Goal: Transaction & Acquisition: Purchase product/service

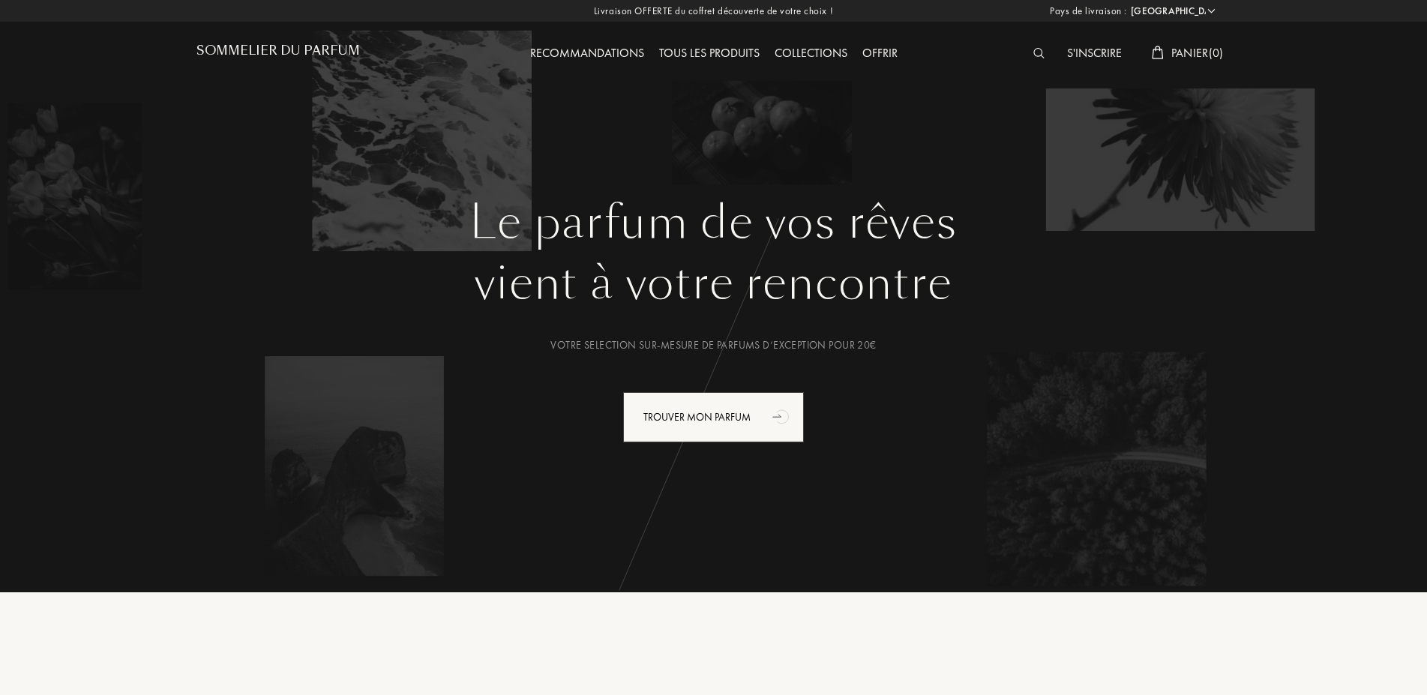
select select "FR"
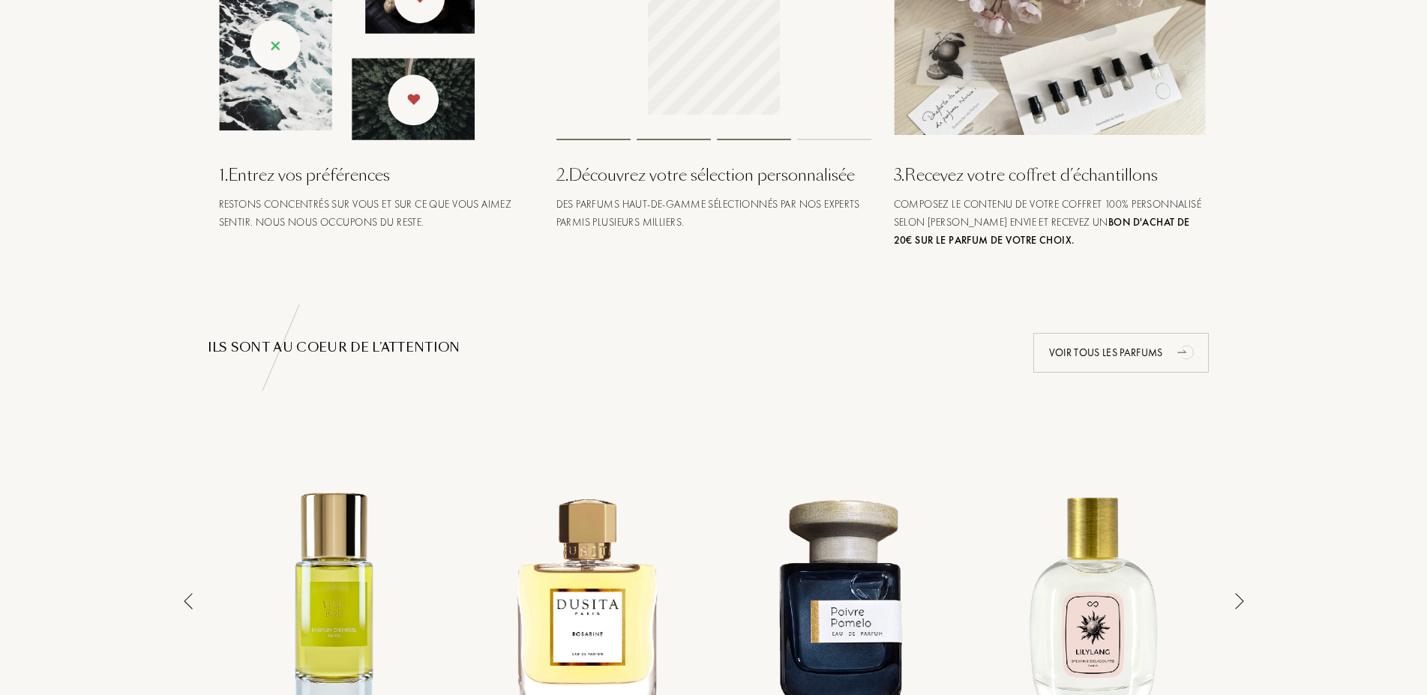
scroll to position [306, 0]
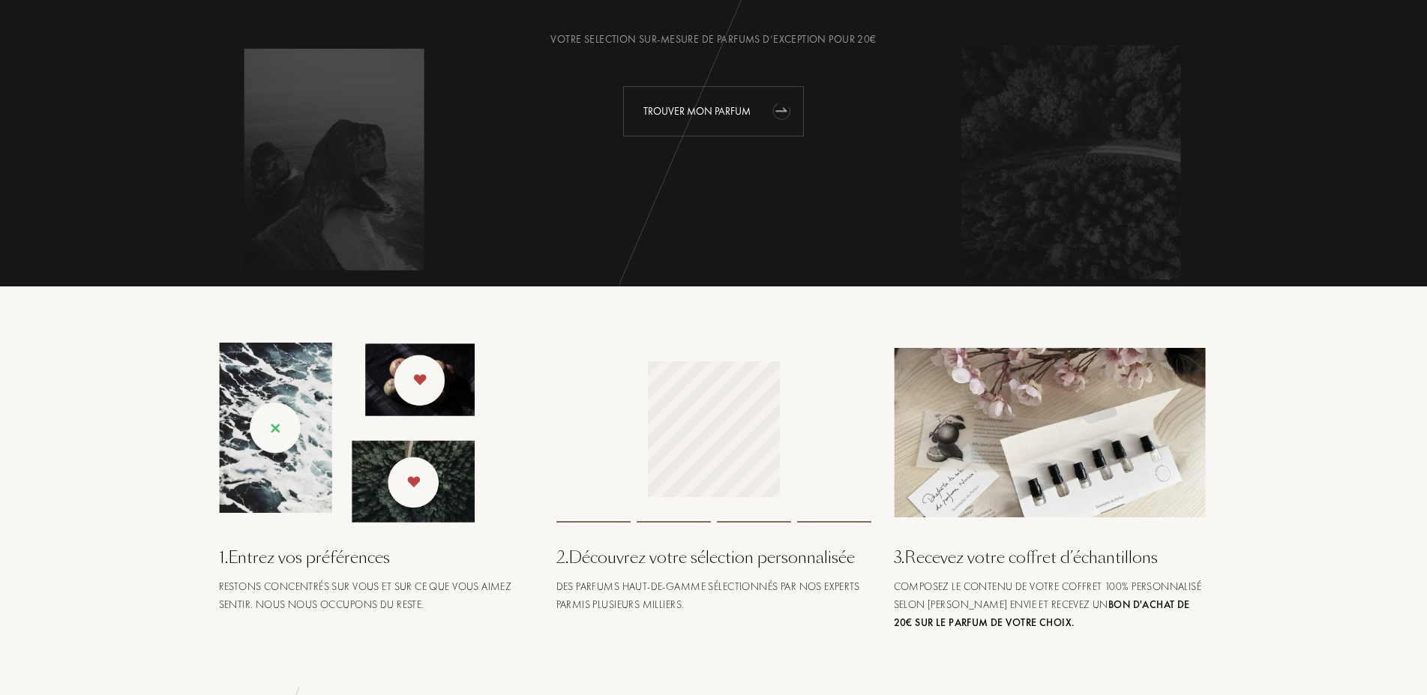
click at [676, 114] on div "Trouver mon parfum" at bounding box center [713, 111] width 181 height 50
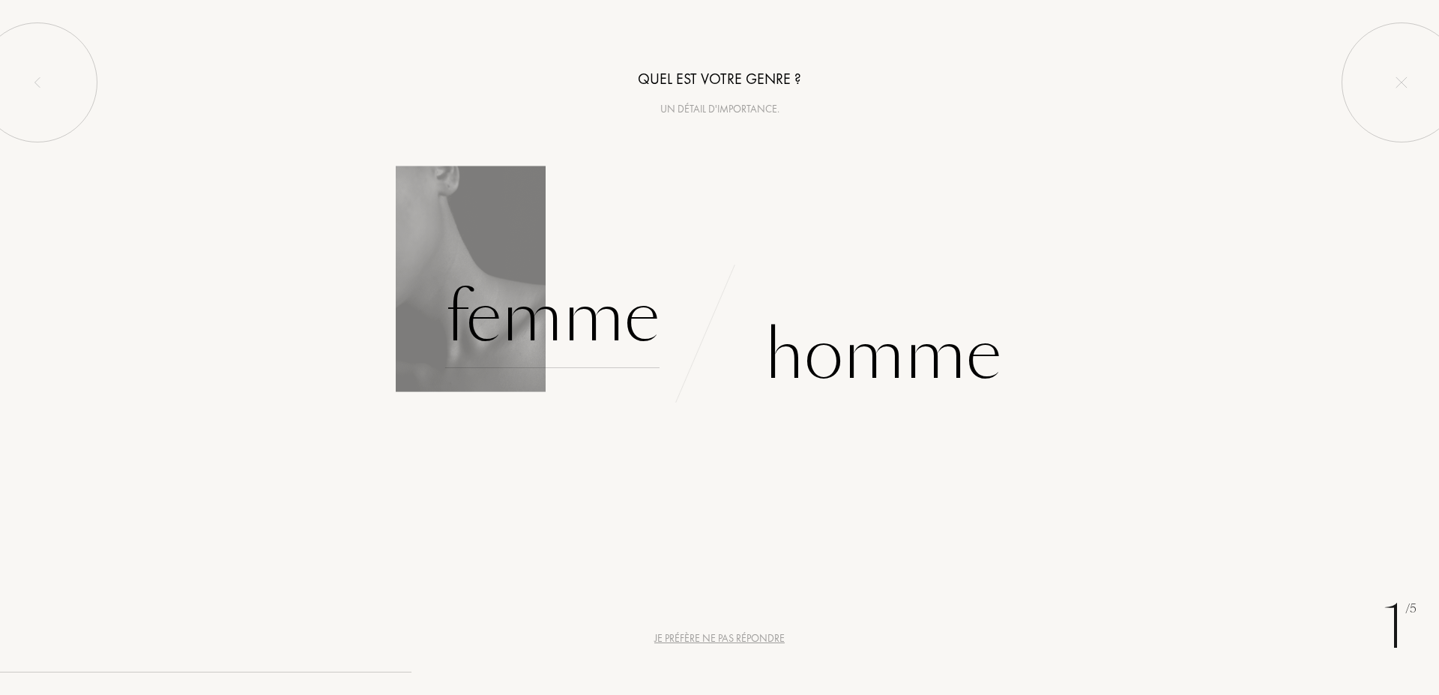
click at [584, 334] on div "Femme" at bounding box center [552, 317] width 214 height 101
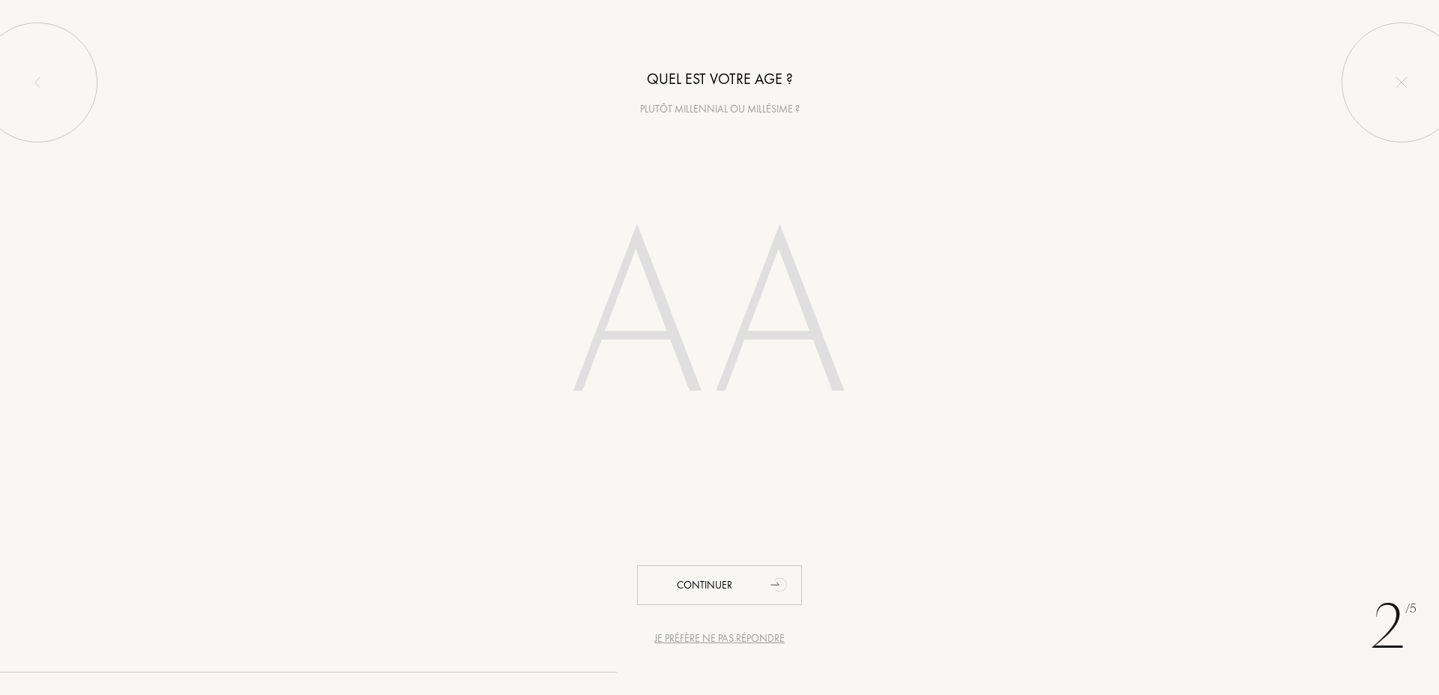
click at [789, 334] on input "number" at bounding box center [719, 321] width 427 height 304
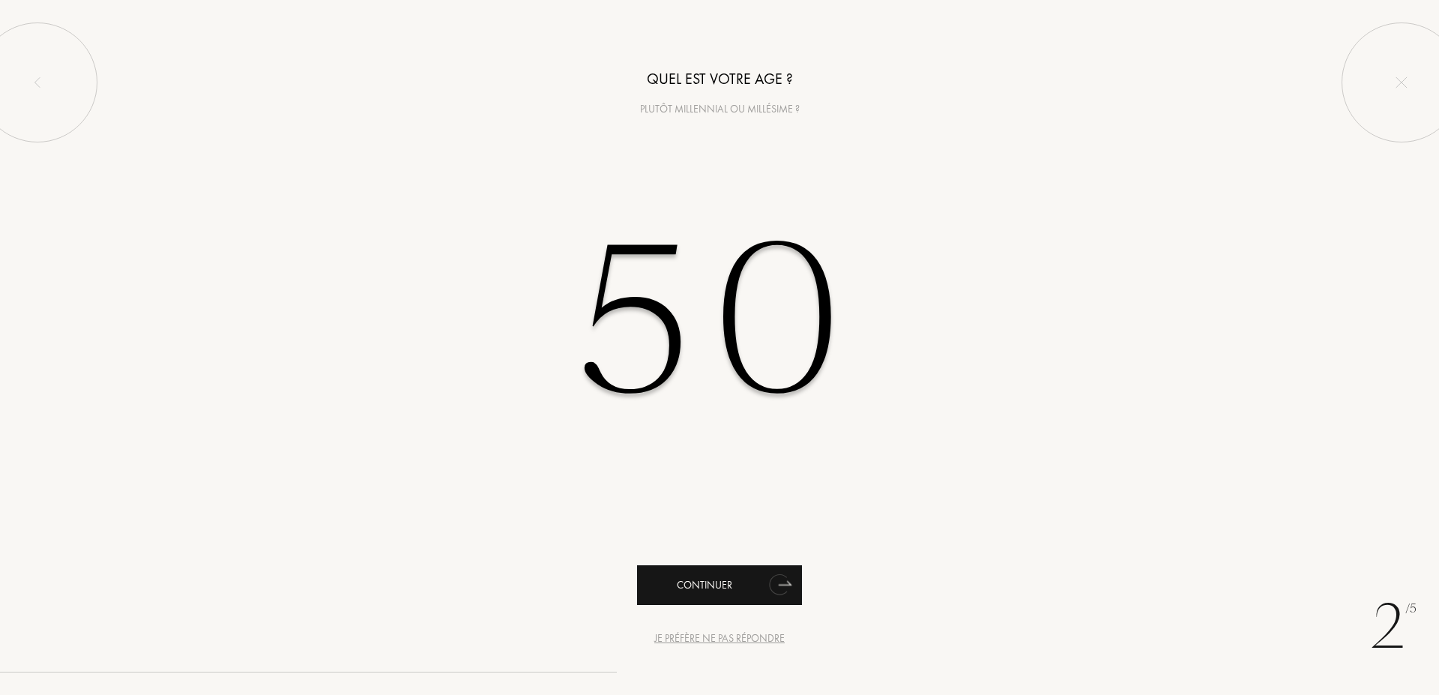
type input "50"
click at [719, 585] on div "Continuer" at bounding box center [719, 585] width 165 height 40
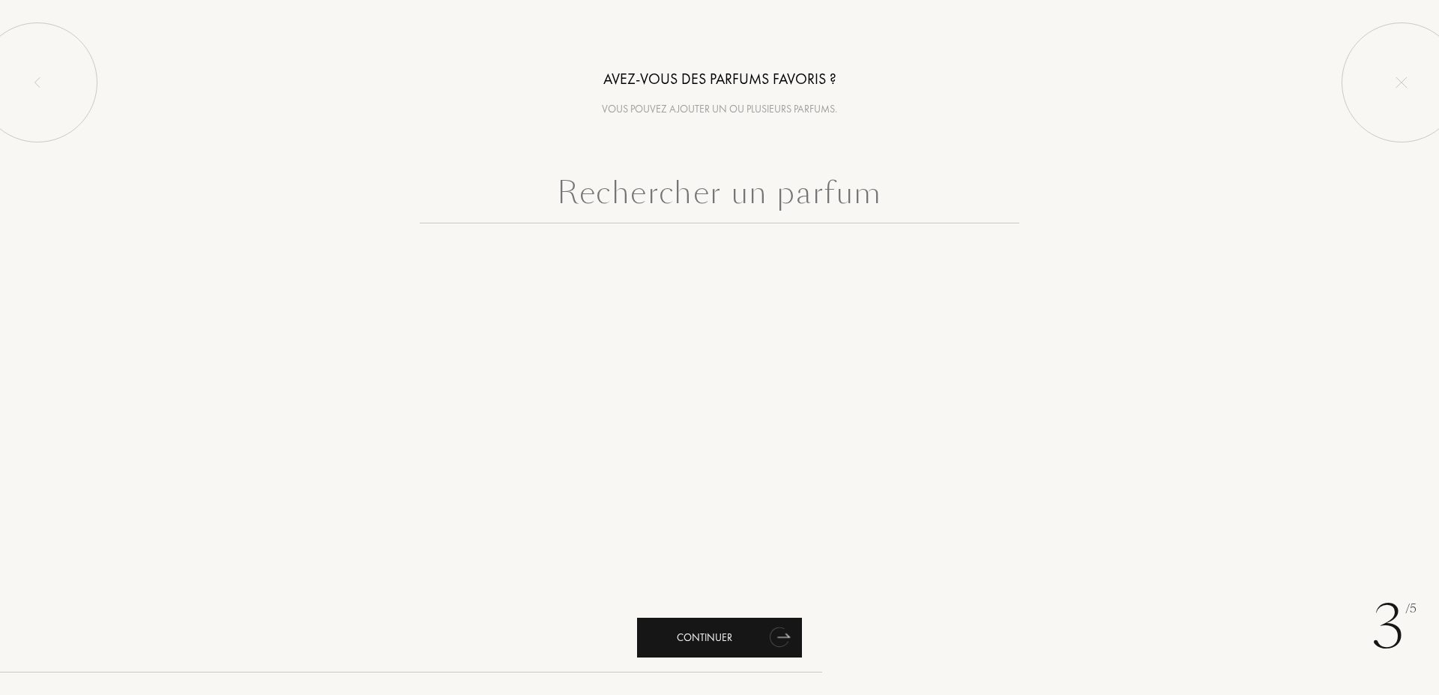
click at [740, 628] on div "Continuer" at bounding box center [719, 638] width 165 height 40
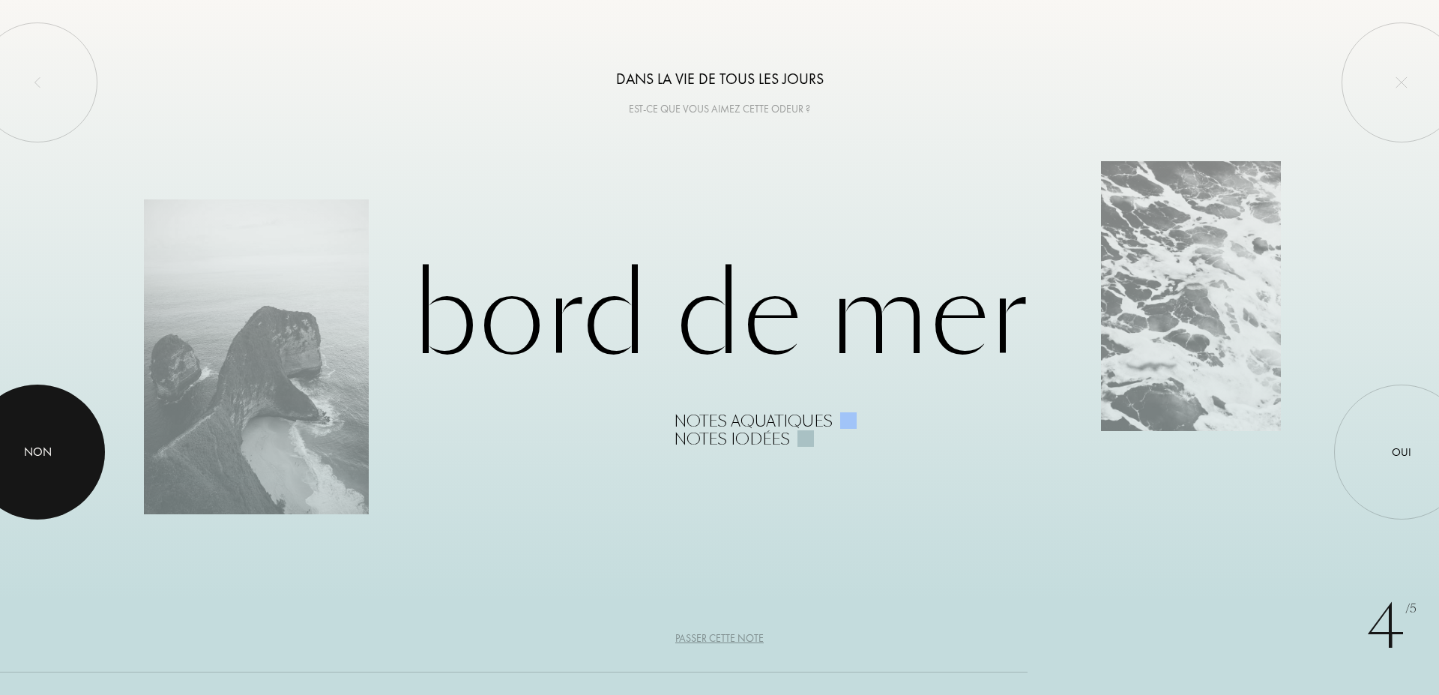
click at [49, 440] on div at bounding box center [37, 452] width 135 height 135
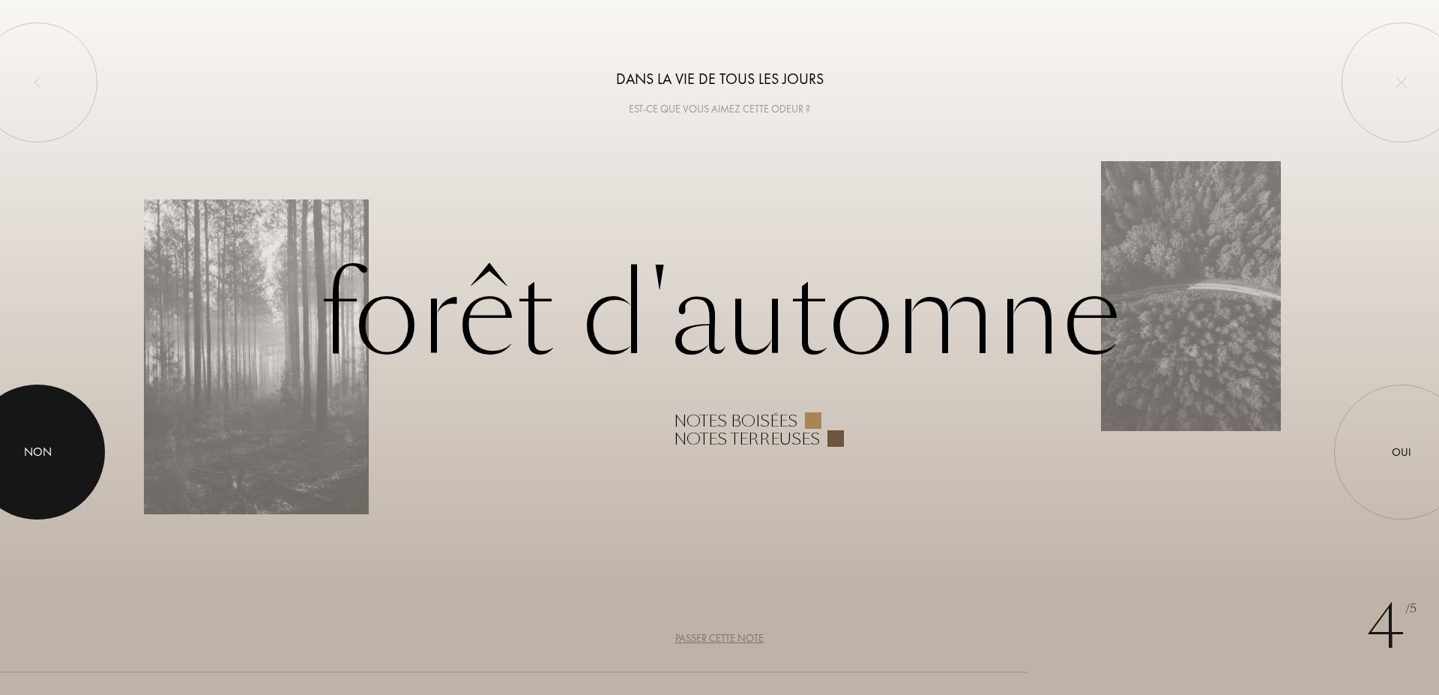
click at [49, 440] on div at bounding box center [37, 452] width 135 height 135
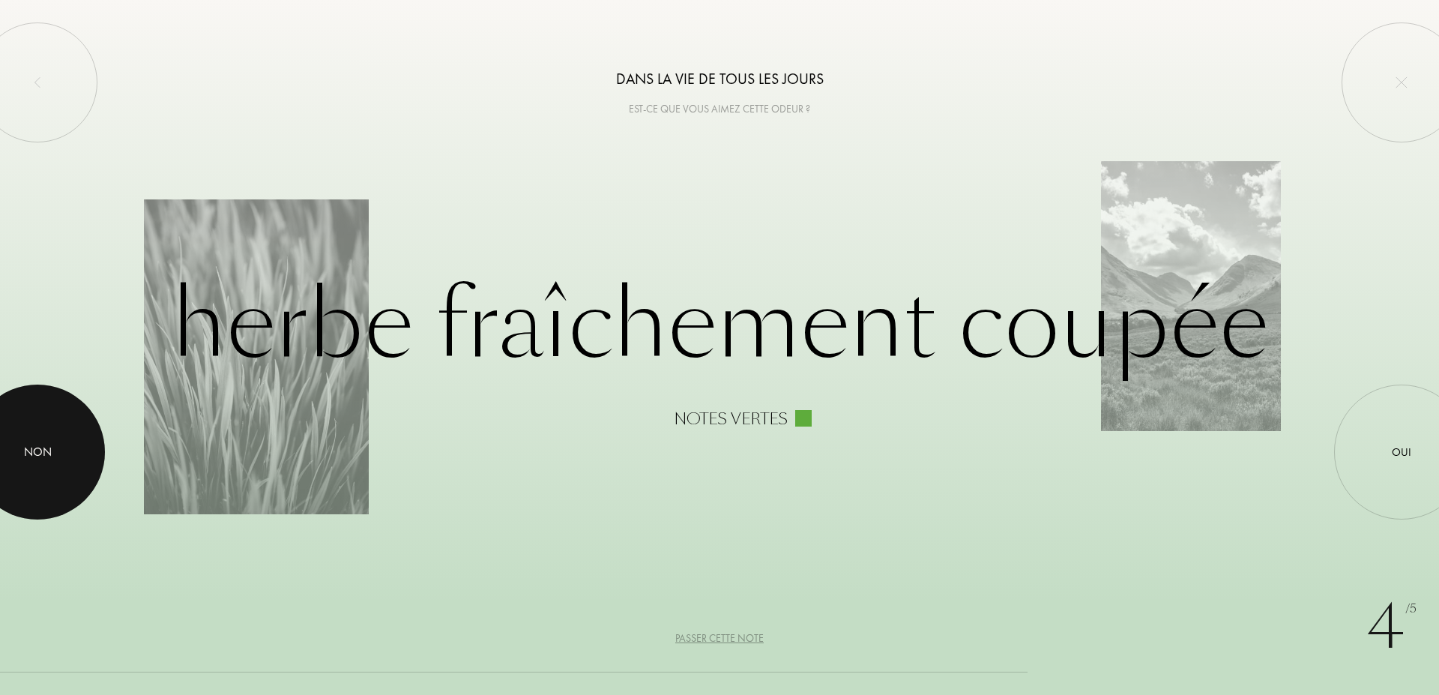
click at [49, 440] on div at bounding box center [37, 452] width 135 height 135
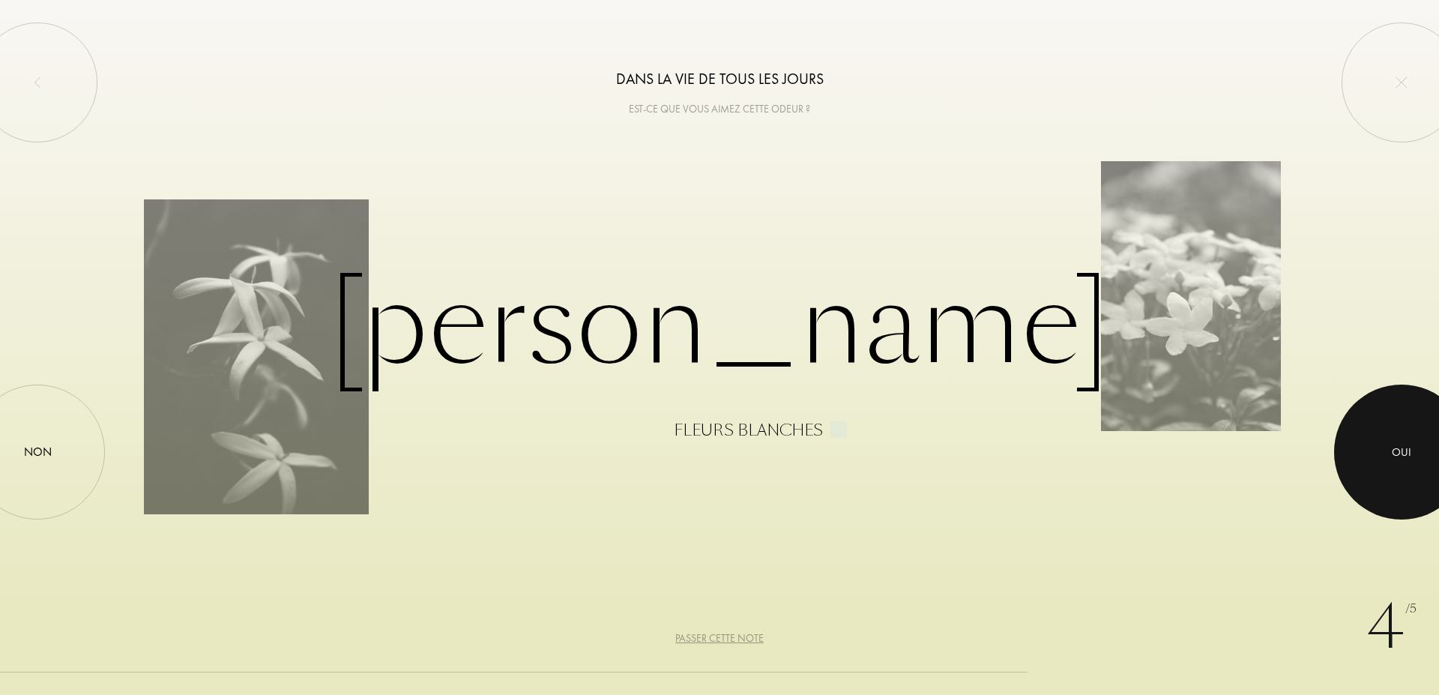
click at [1390, 463] on div at bounding box center [1401, 452] width 135 height 135
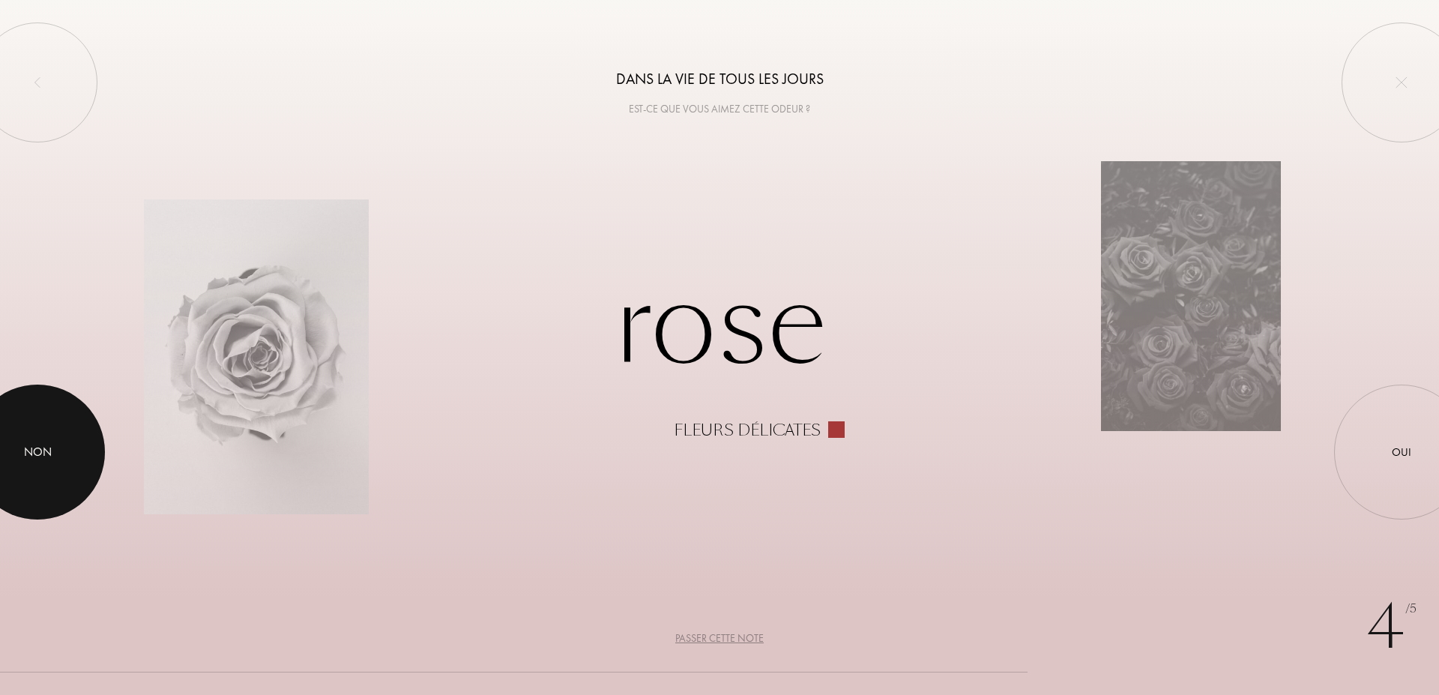
click at [33, 447] on div "Non" at bounding box center [38, 452] width 28 height 18
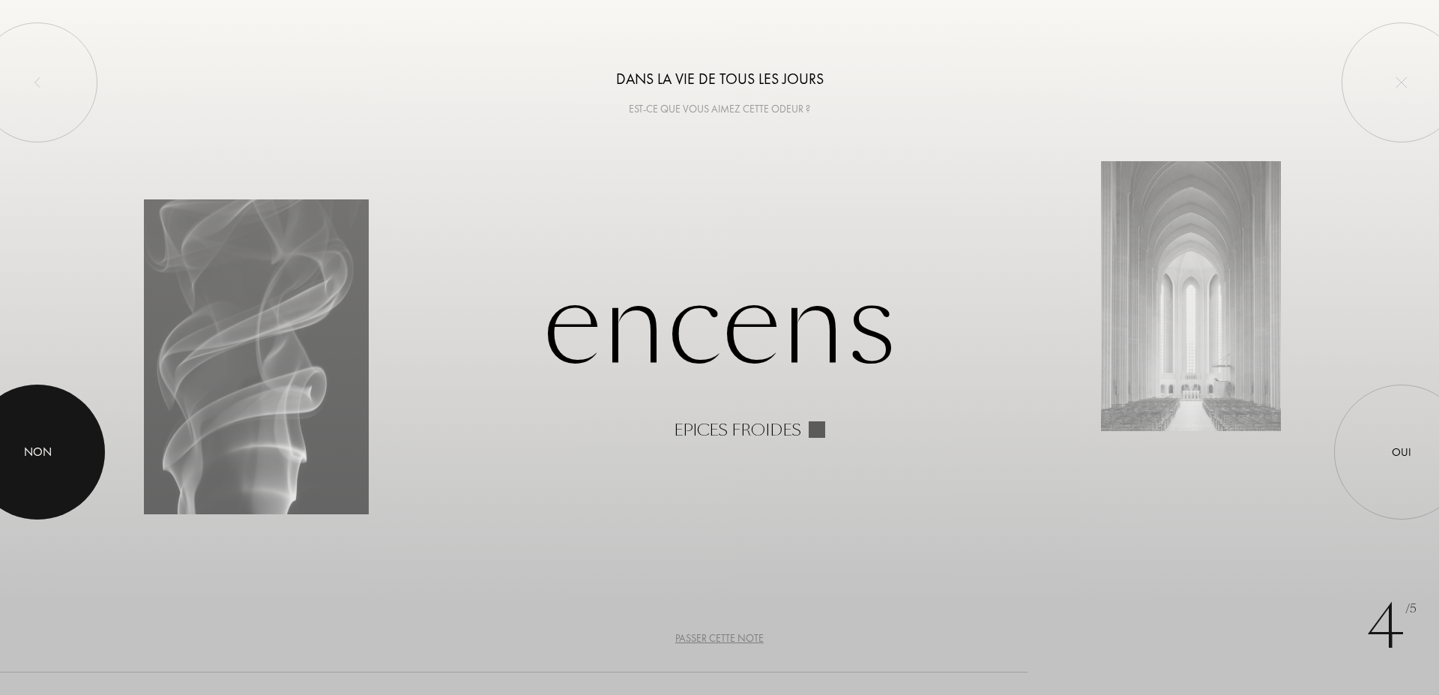
click at [35, 448] on div "Non" at bounding box center [38, 452] width 28 height 18
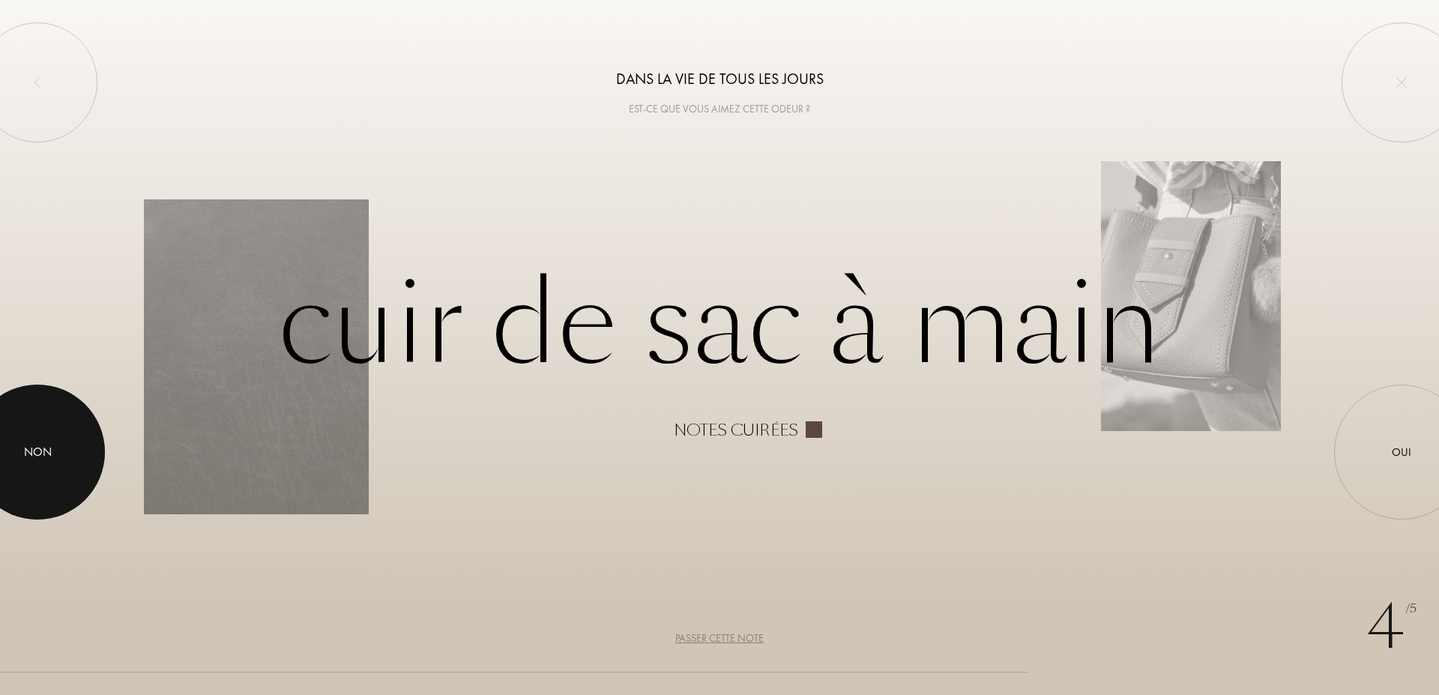
click at [35, 449] on div "Non" at bounding box center [38, 452] width 28 height 18
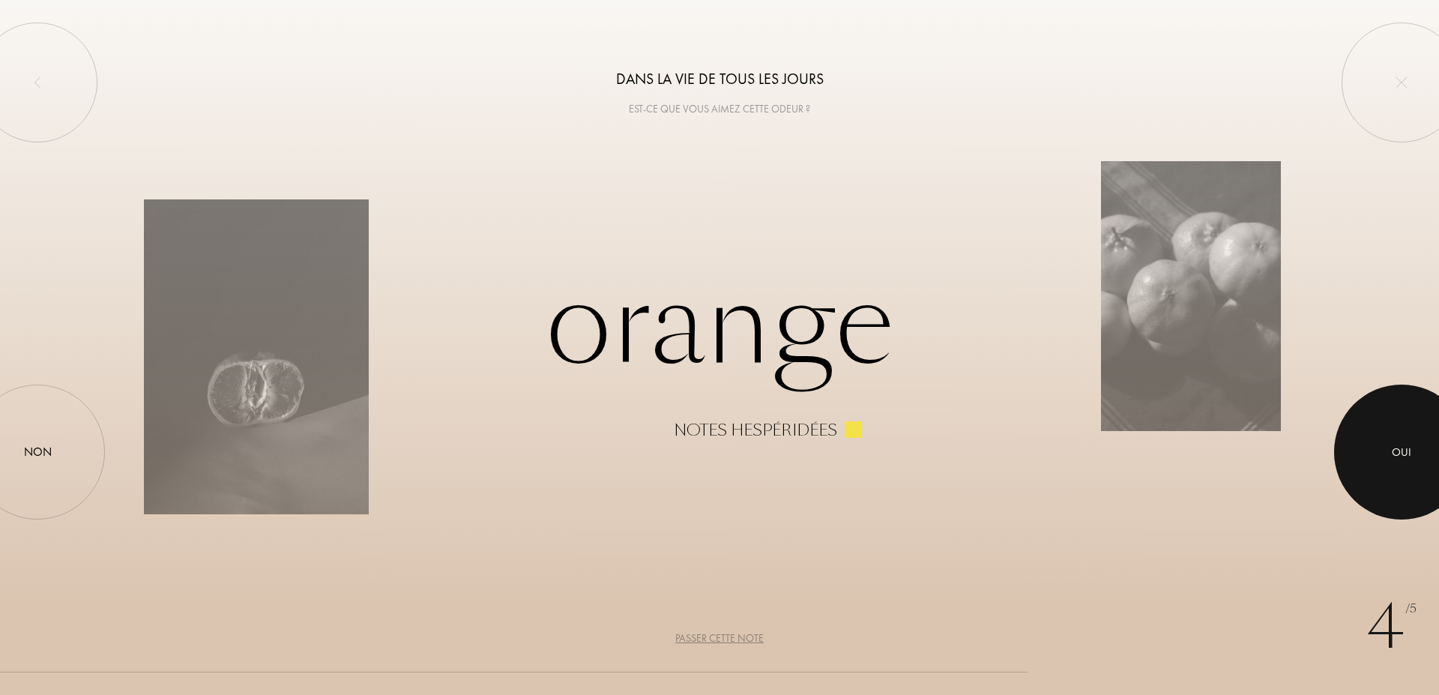
click at [1387, 450] on div at bounding box center [1401, 452] width 135 height 135
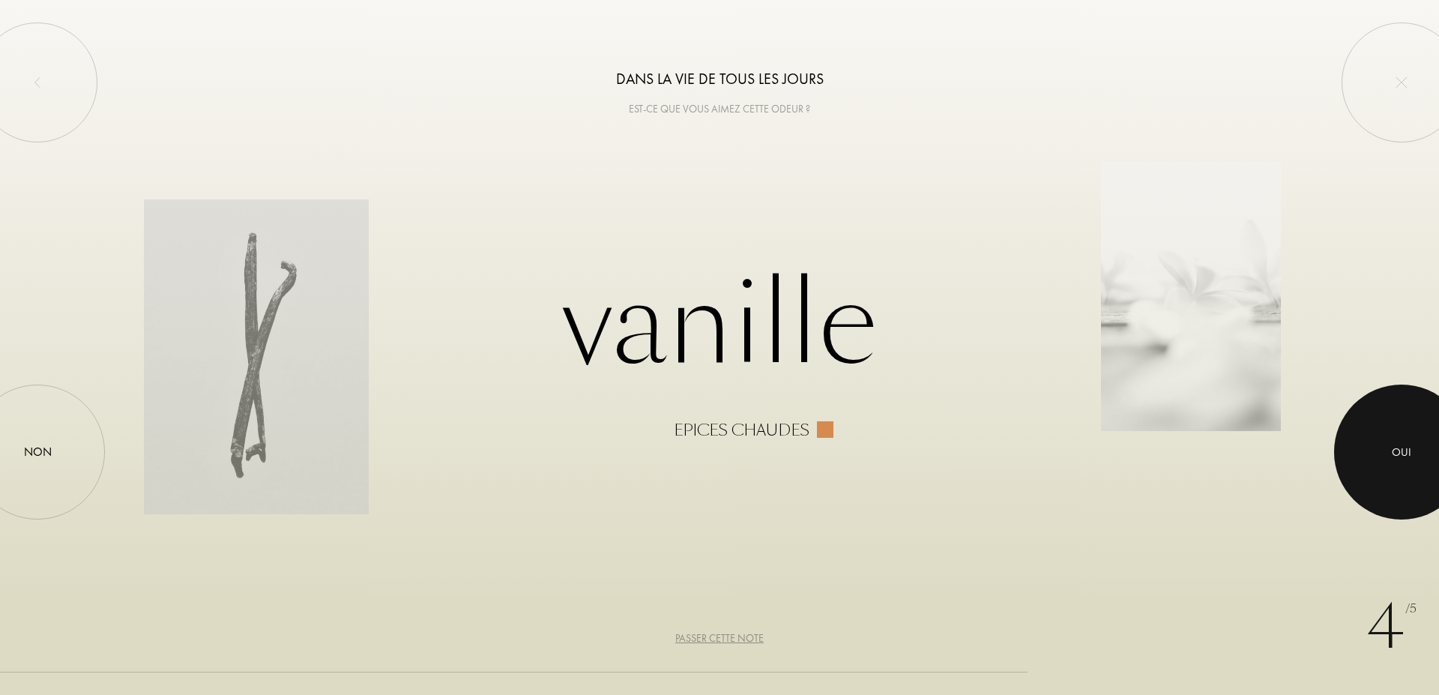
click at [1399, 450] on div "Oui" at bounding box center [1401, 451] width 19 height 17
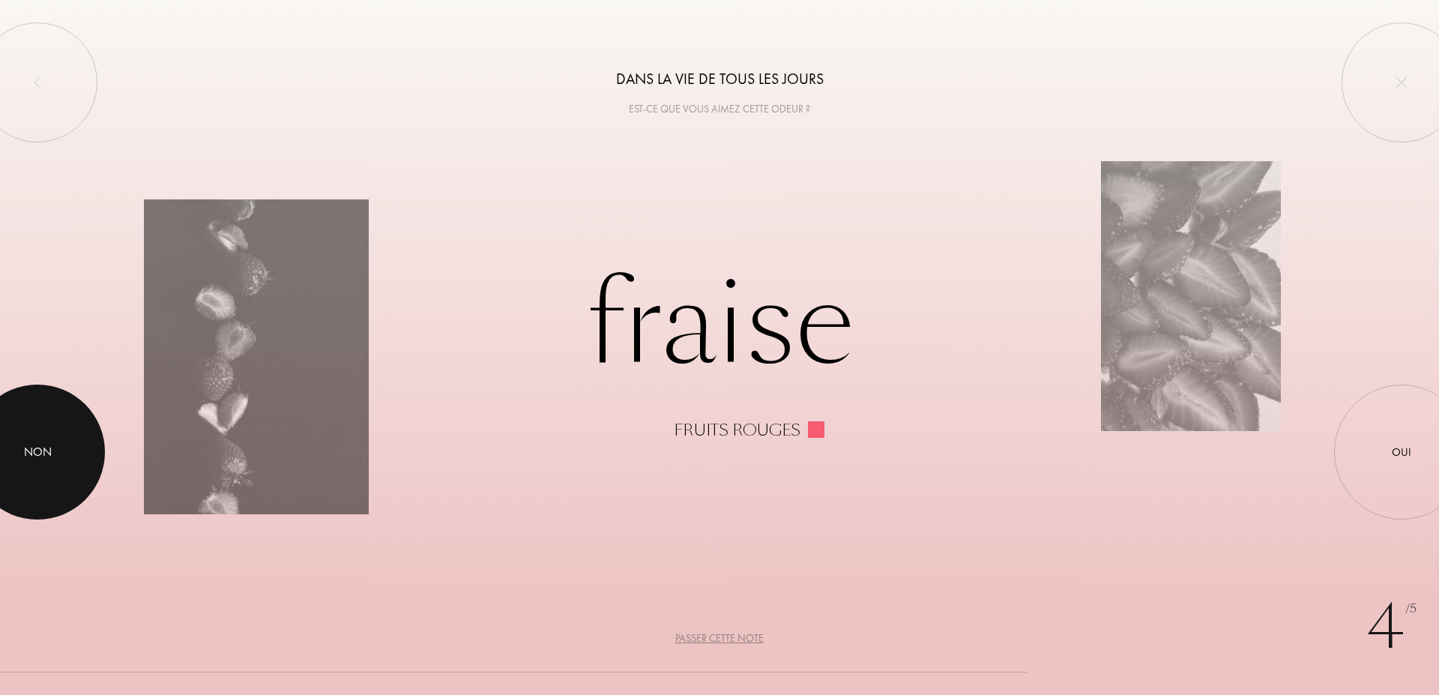
click at [21, 453] on div at bounding box center [37, 452] width 135 height 135
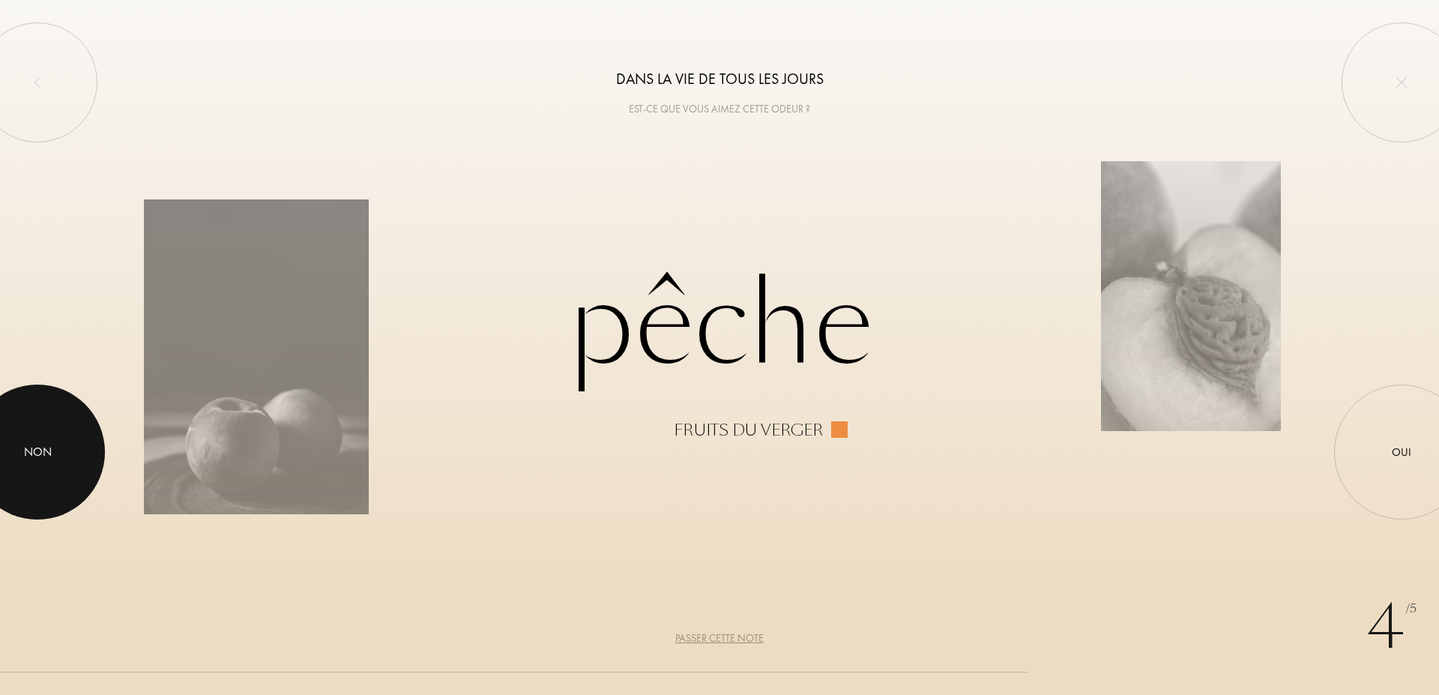
click at [21, 453] on div at bounding box center [37, 452] width 135 height 135
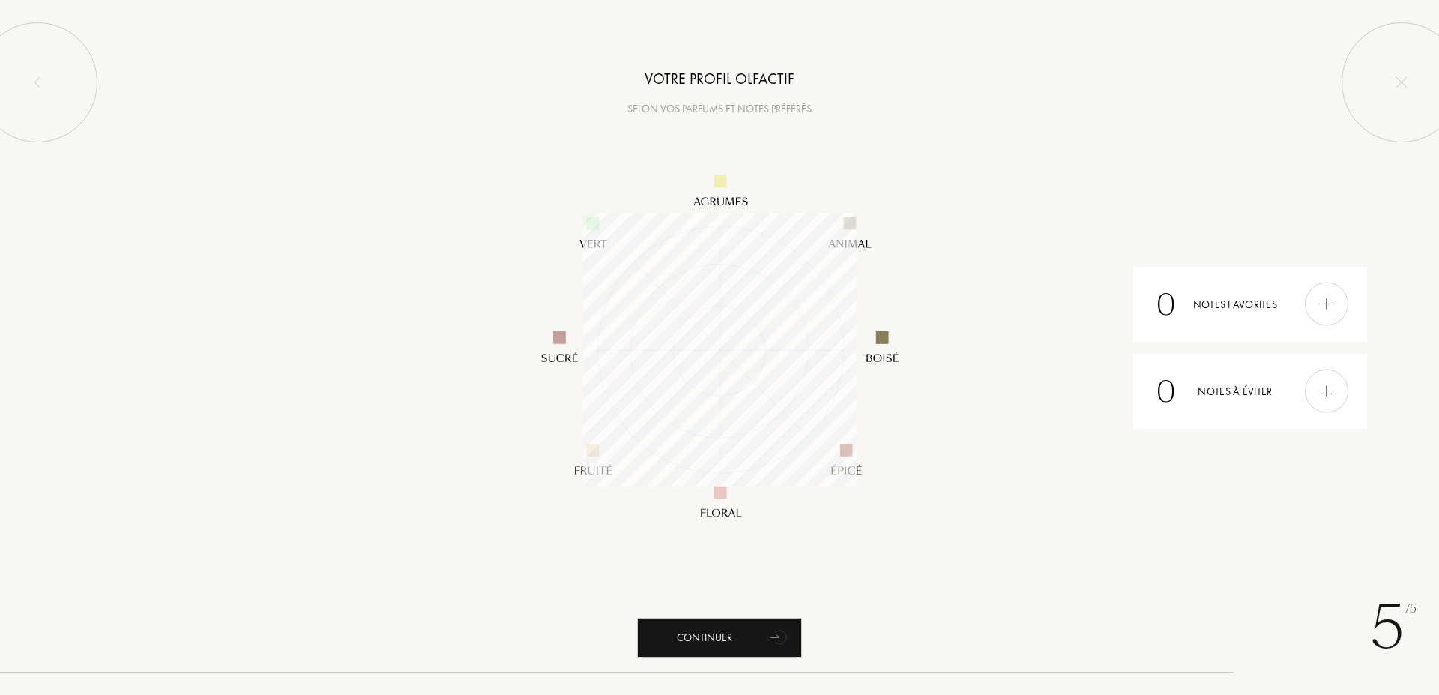
scroll to position [274, 274]
click at [722, 634] on div "Continuer" at bounding box center [719, 638] width 165 height 40
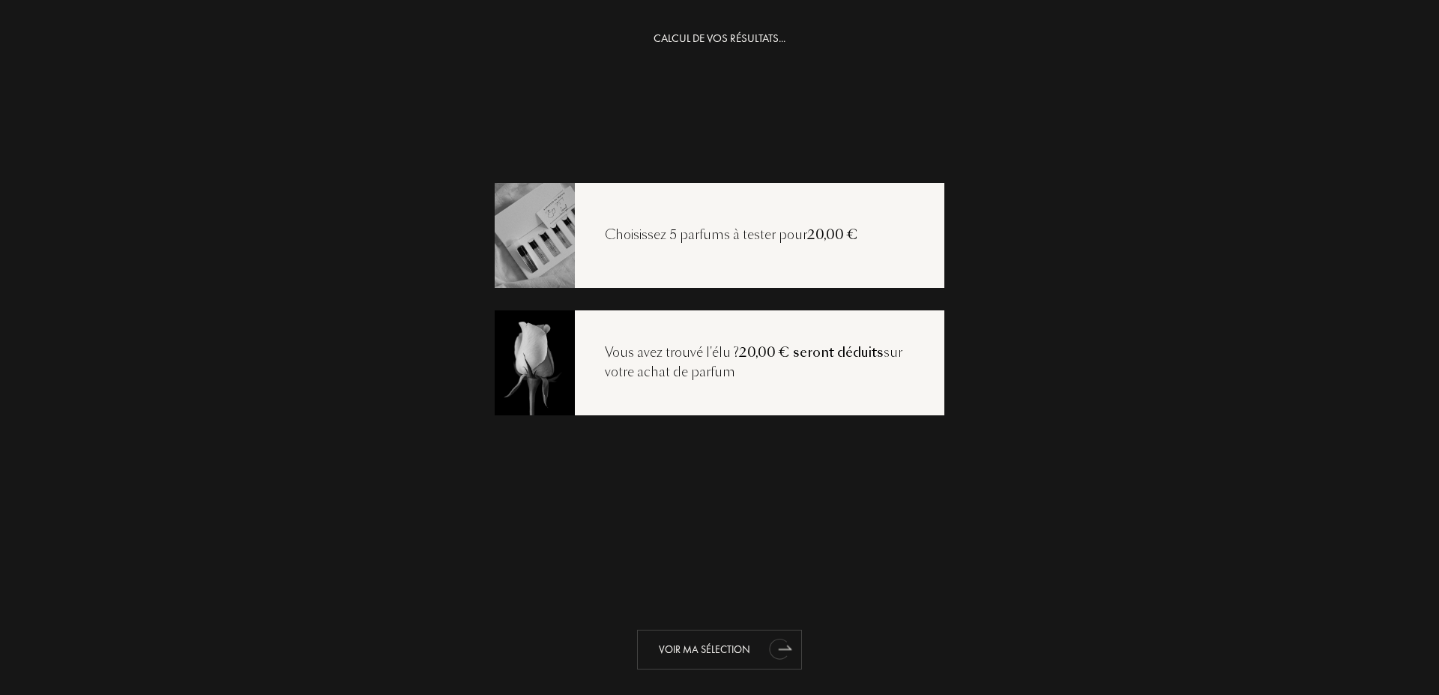
click at [780, 652] on icon "animation" at bounding box center [778, 649] width 19 height 21
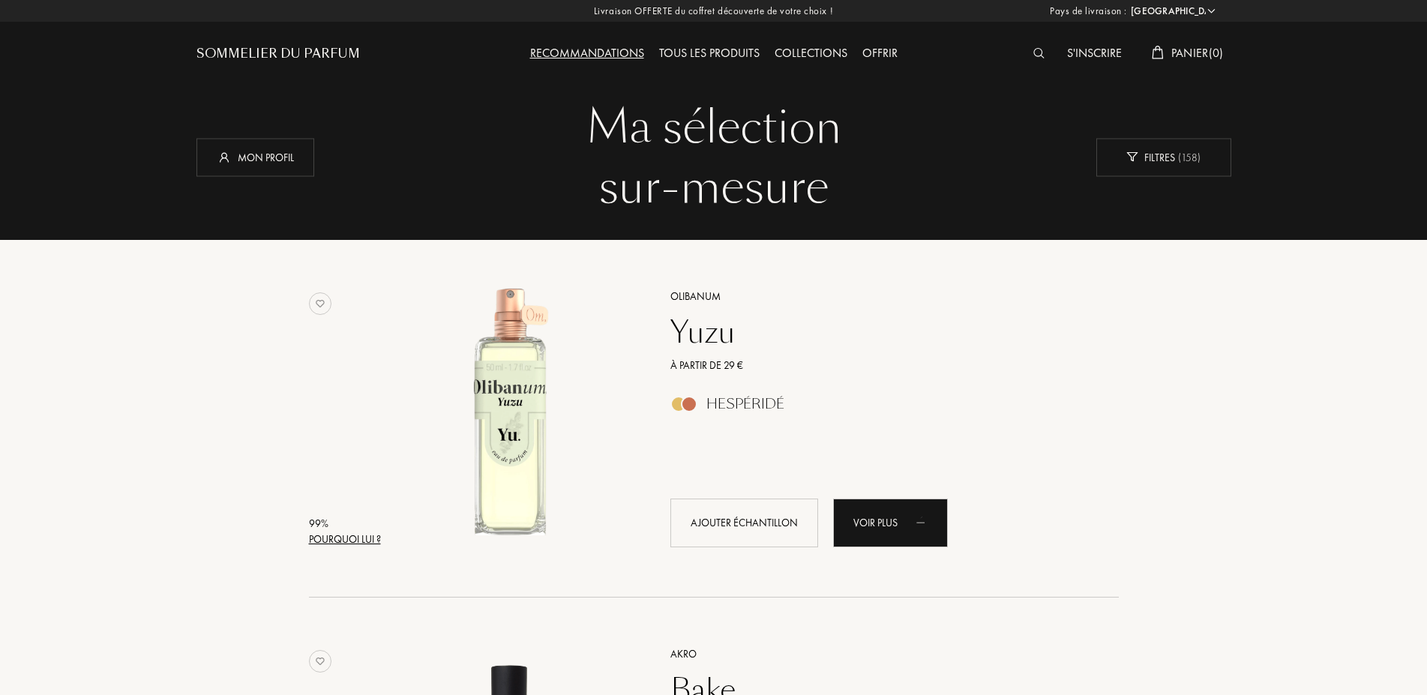
select select "FR"
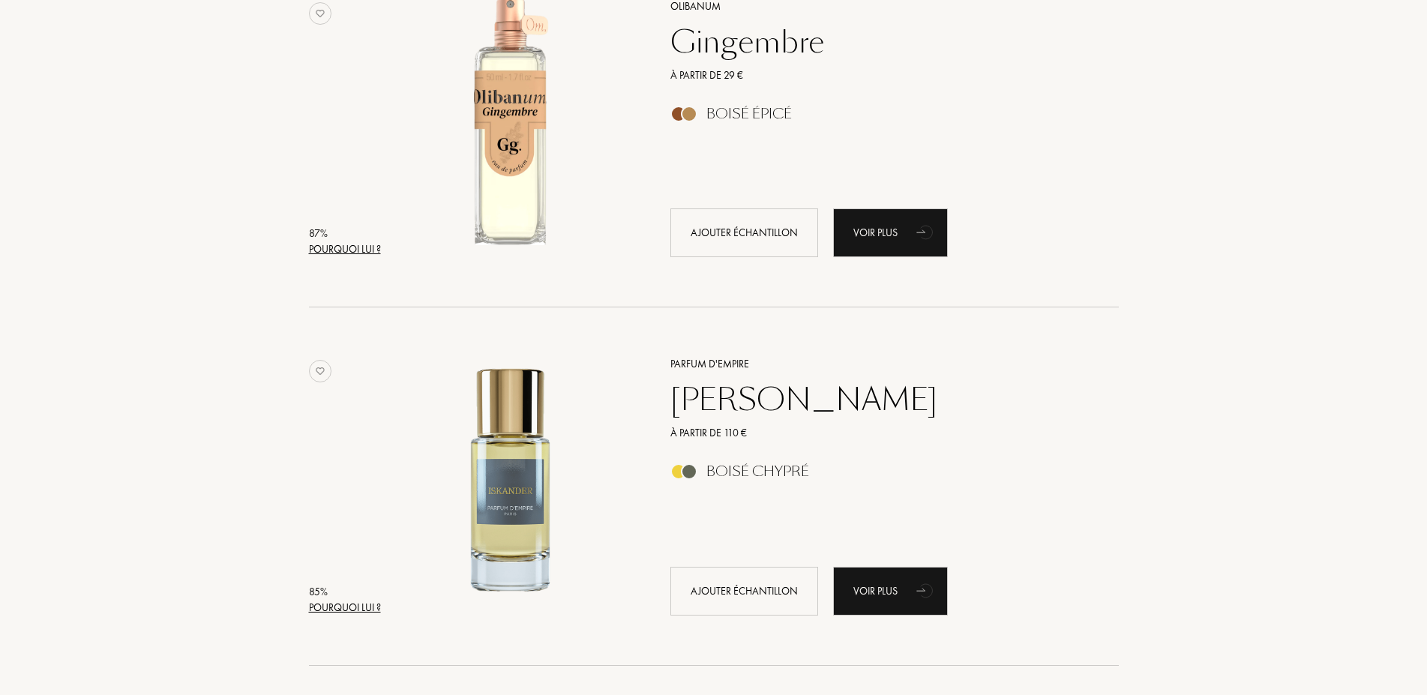
scroll to position [2447, 0]
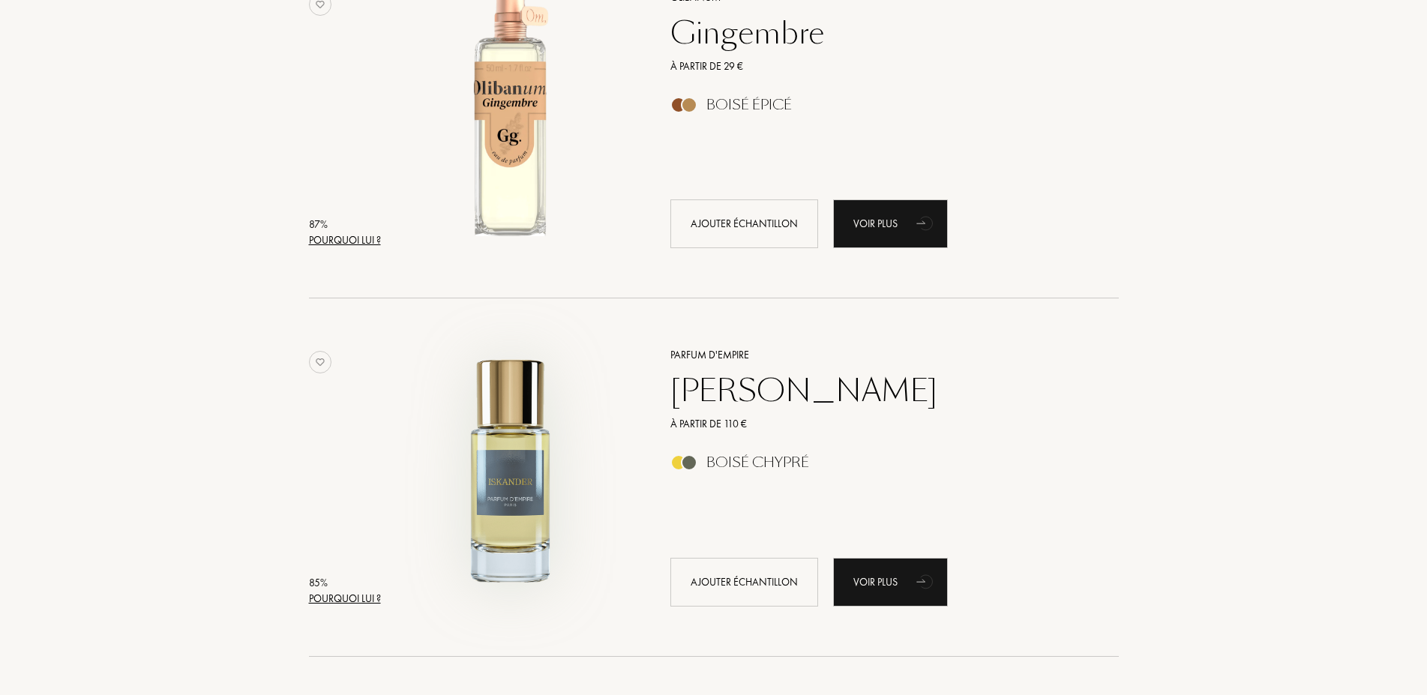
click at [514, 504] on img at bounding box center [510, 470] width 250 height 250
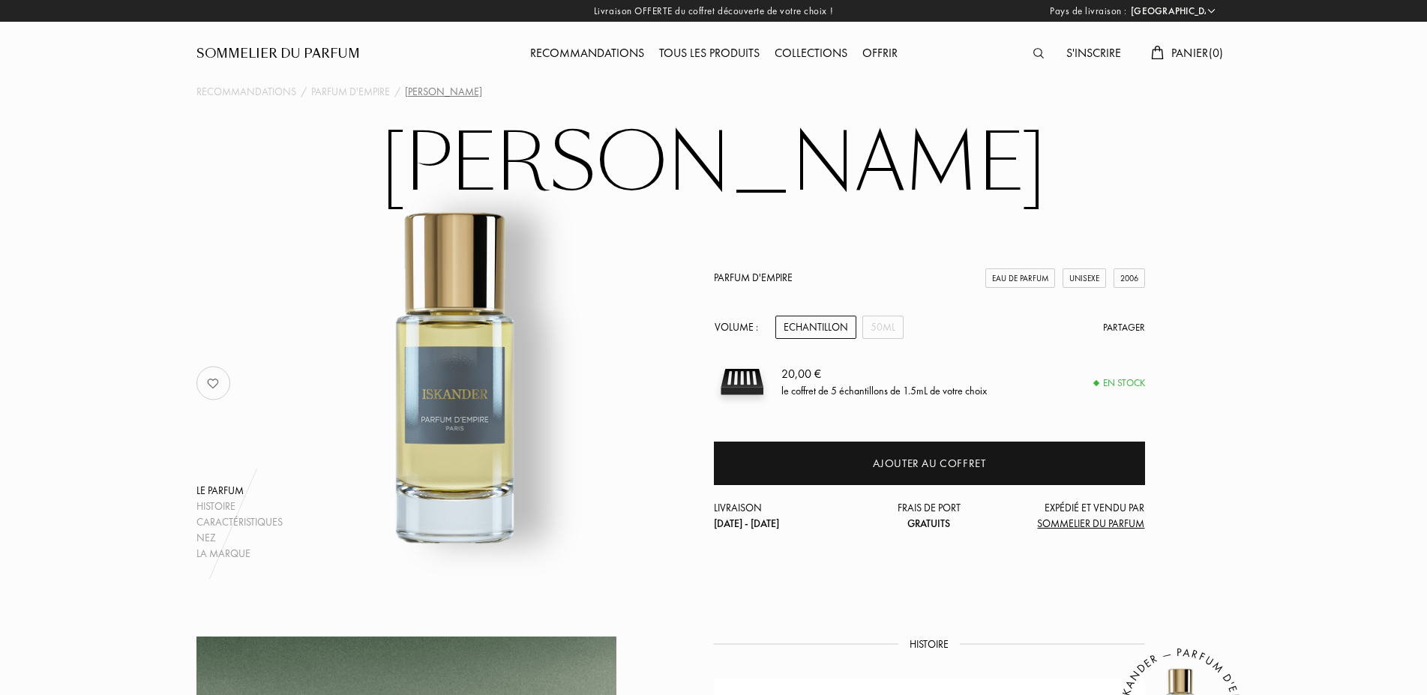
select select "FR"
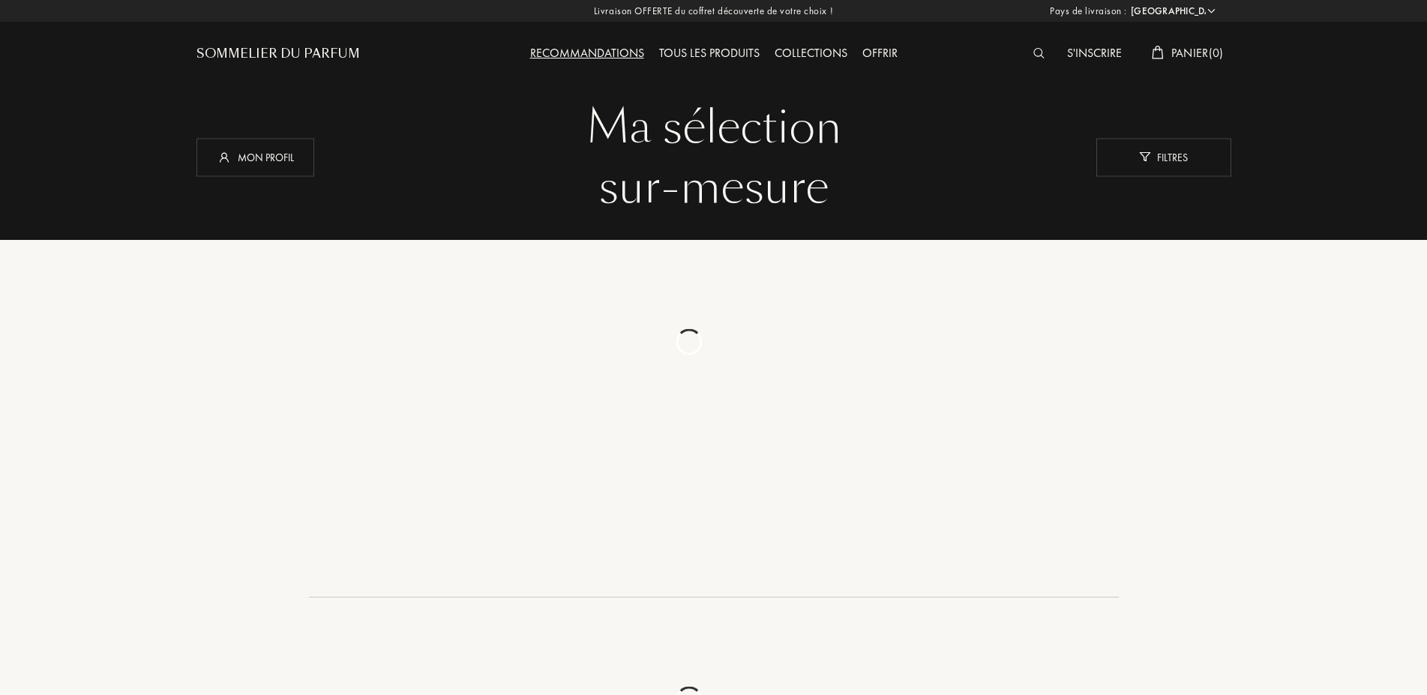
select select "FR"
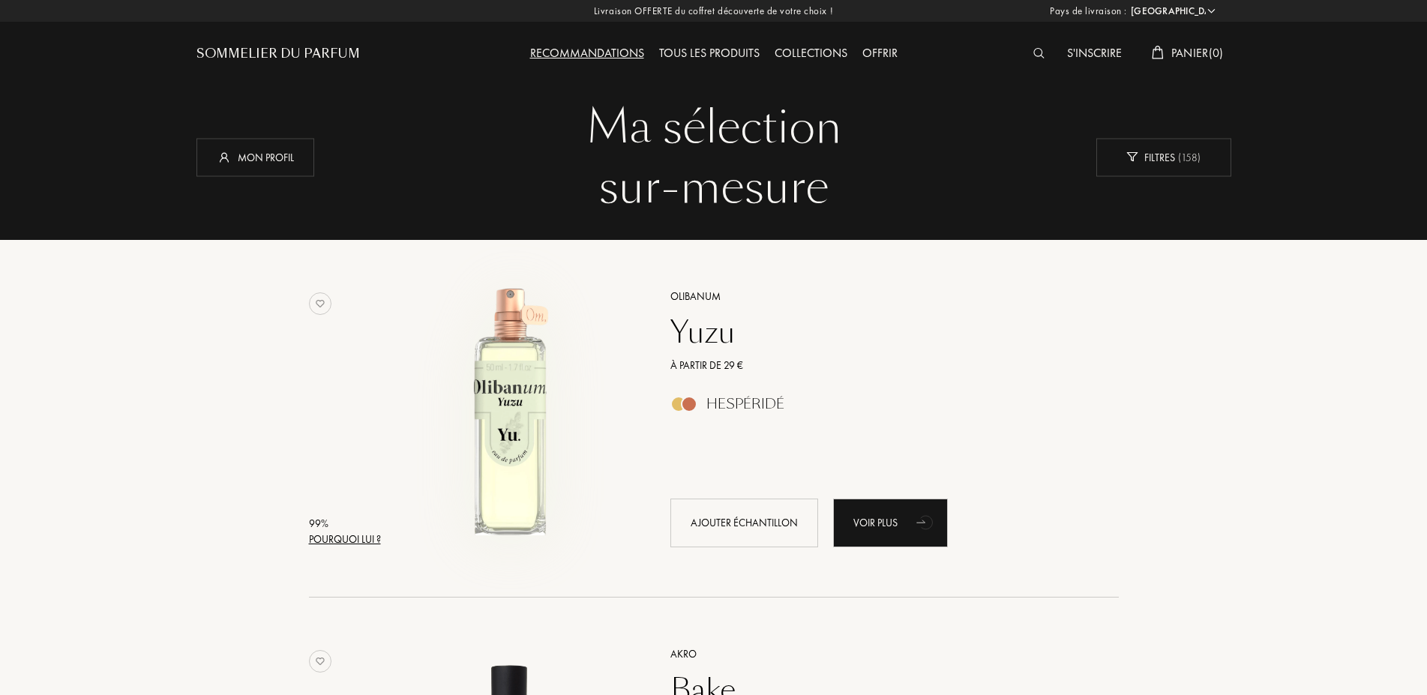
click at [506, 433] on img at bounding box center [510, 411] width 250 height 250
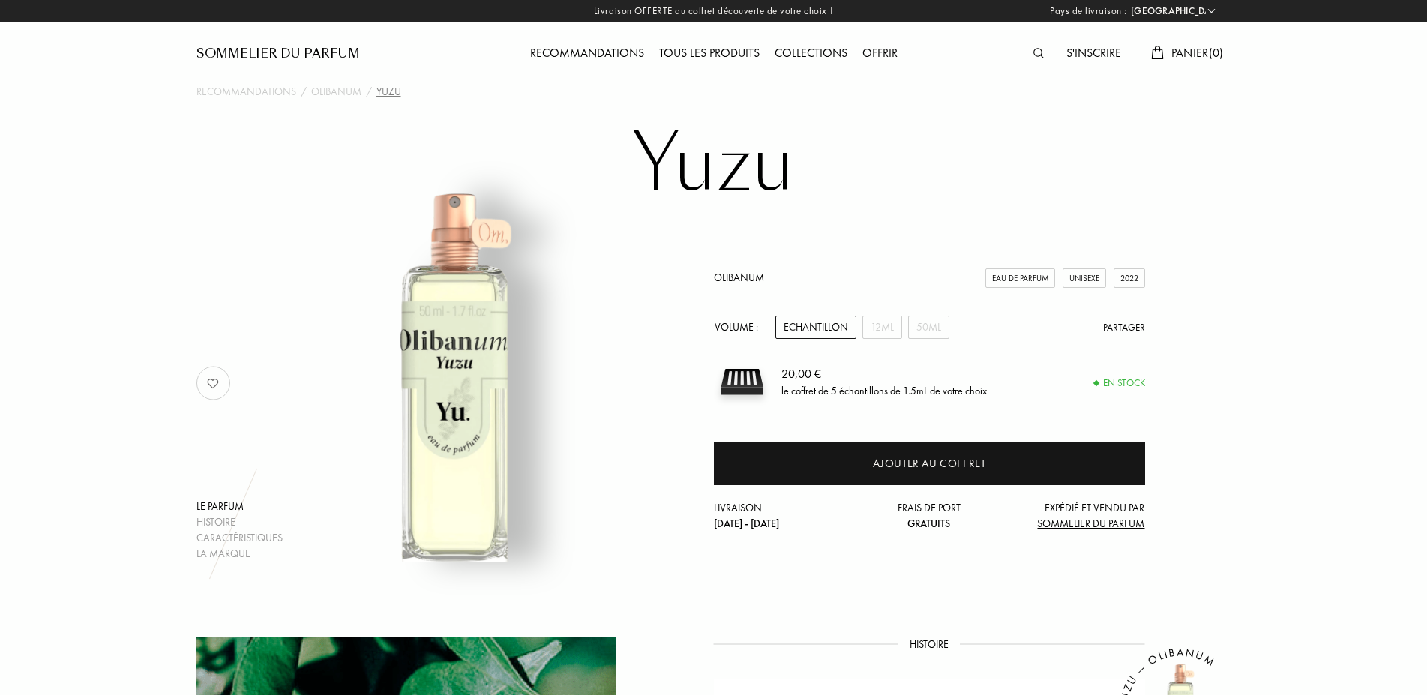
select select "FR"
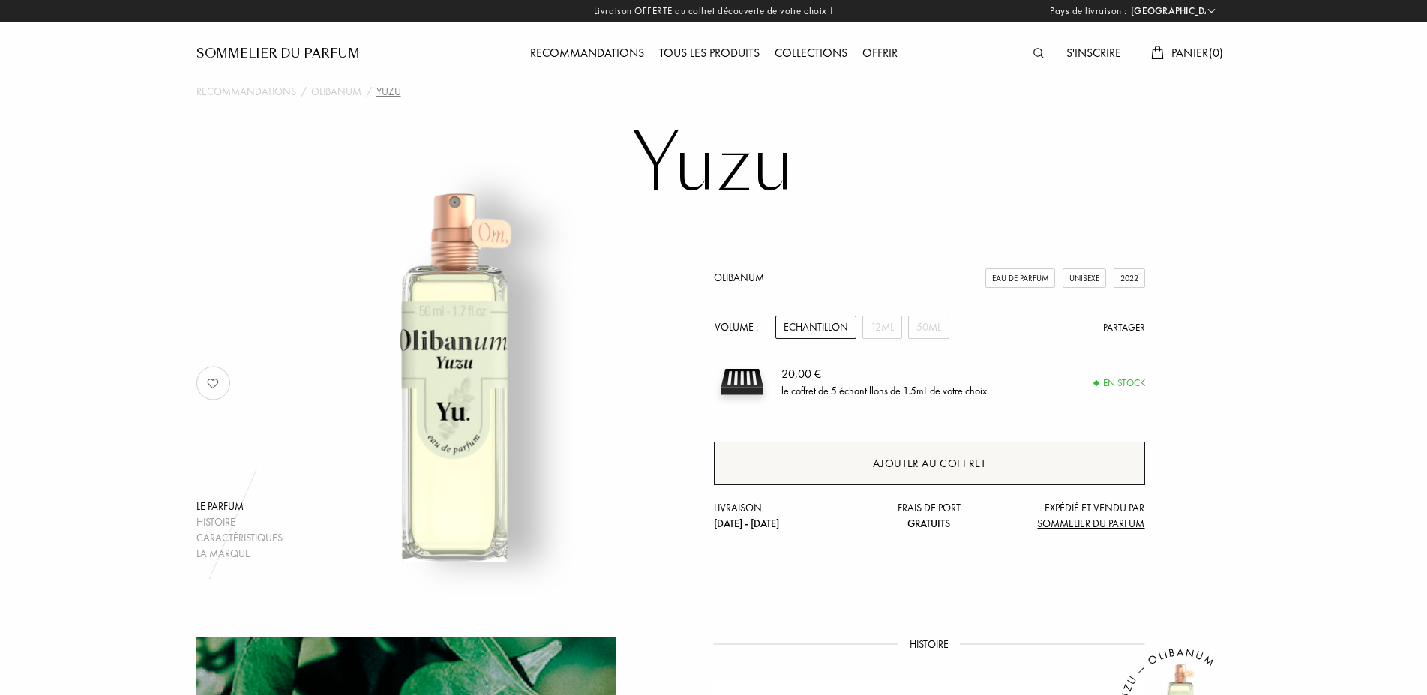
click at [942, 473] on div "Ajouter au coffret" at bounding box center [929, 463] width 431 height 43
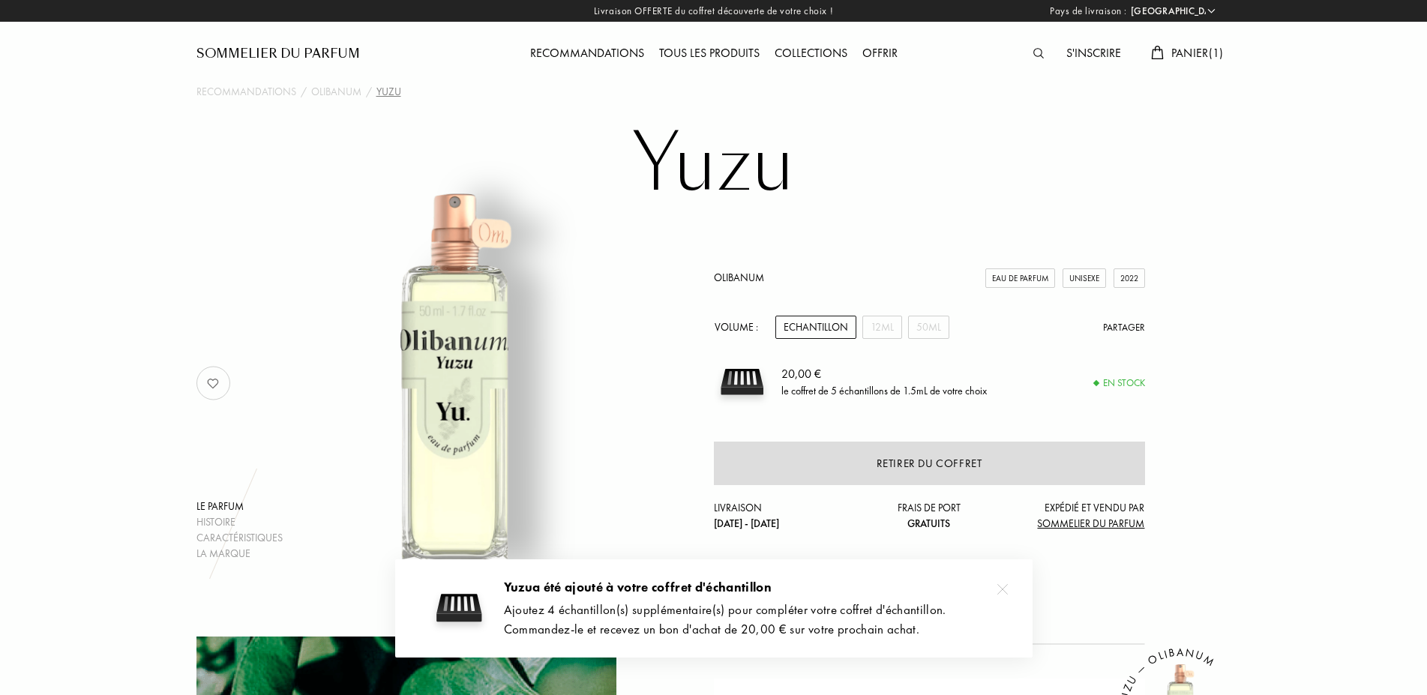
click at [999, 589] on img at bounding box center [1002, 589] width 10 height 10
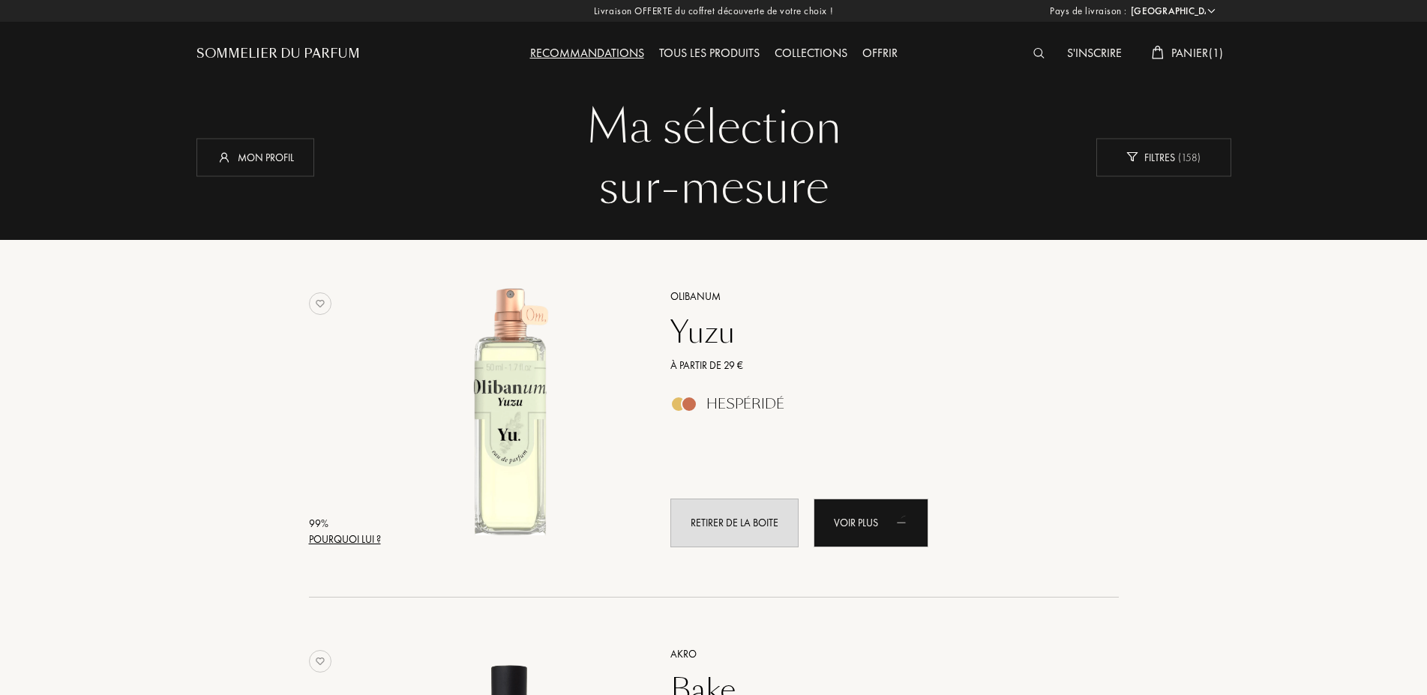
select select "FR"
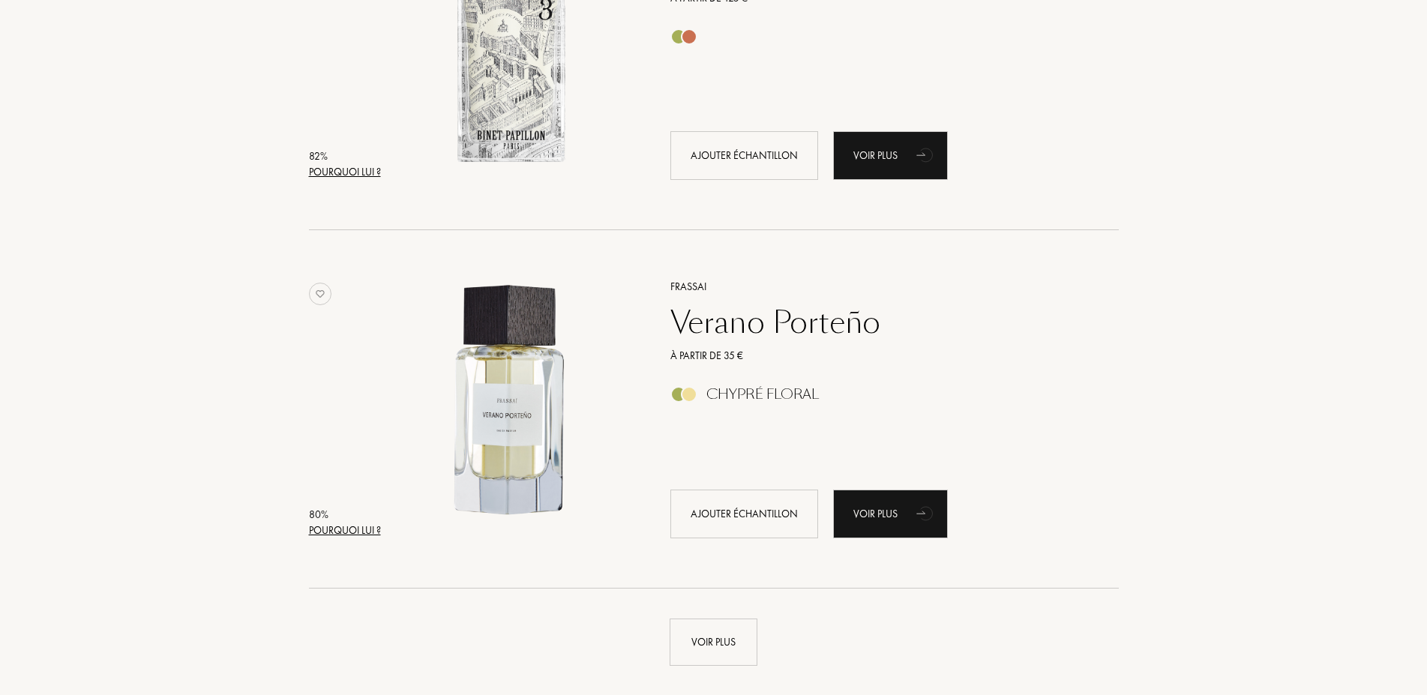
scroll to position [3288, 0]
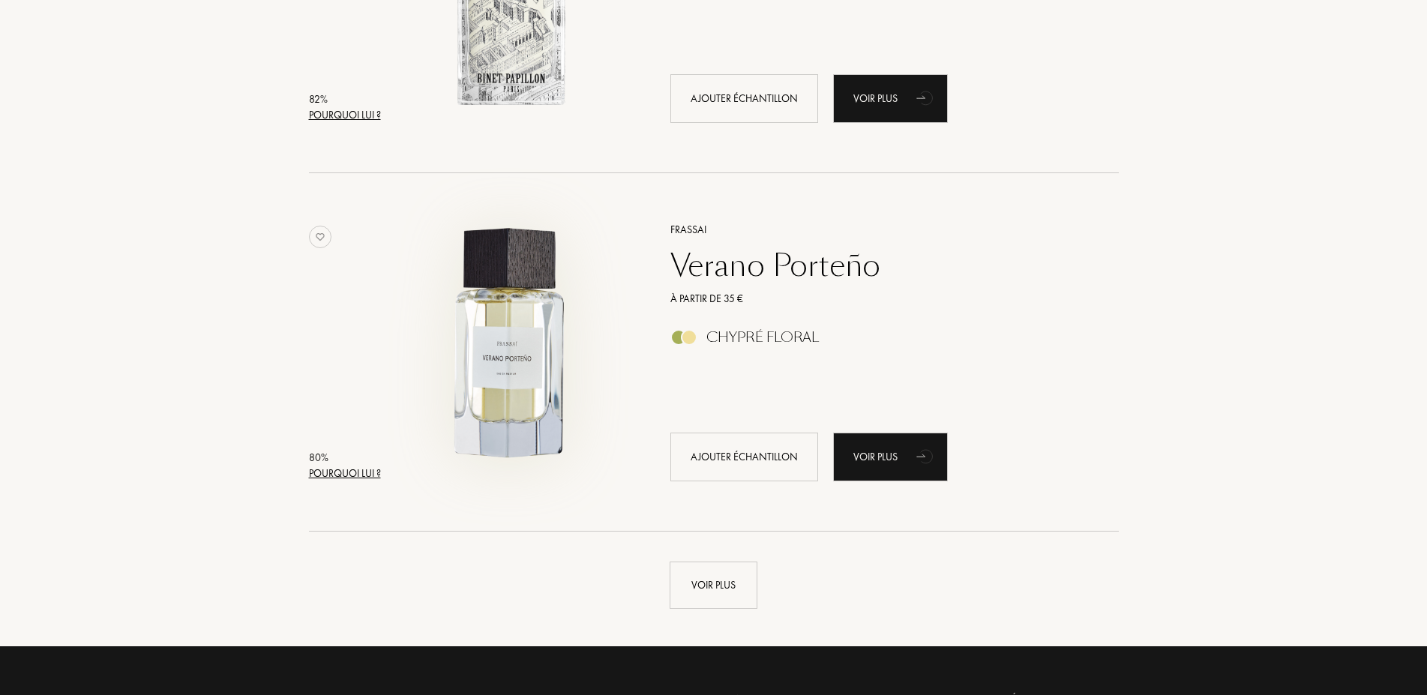
click at [514, 328] on img at bounding box center [510, 345] width 250 height 250
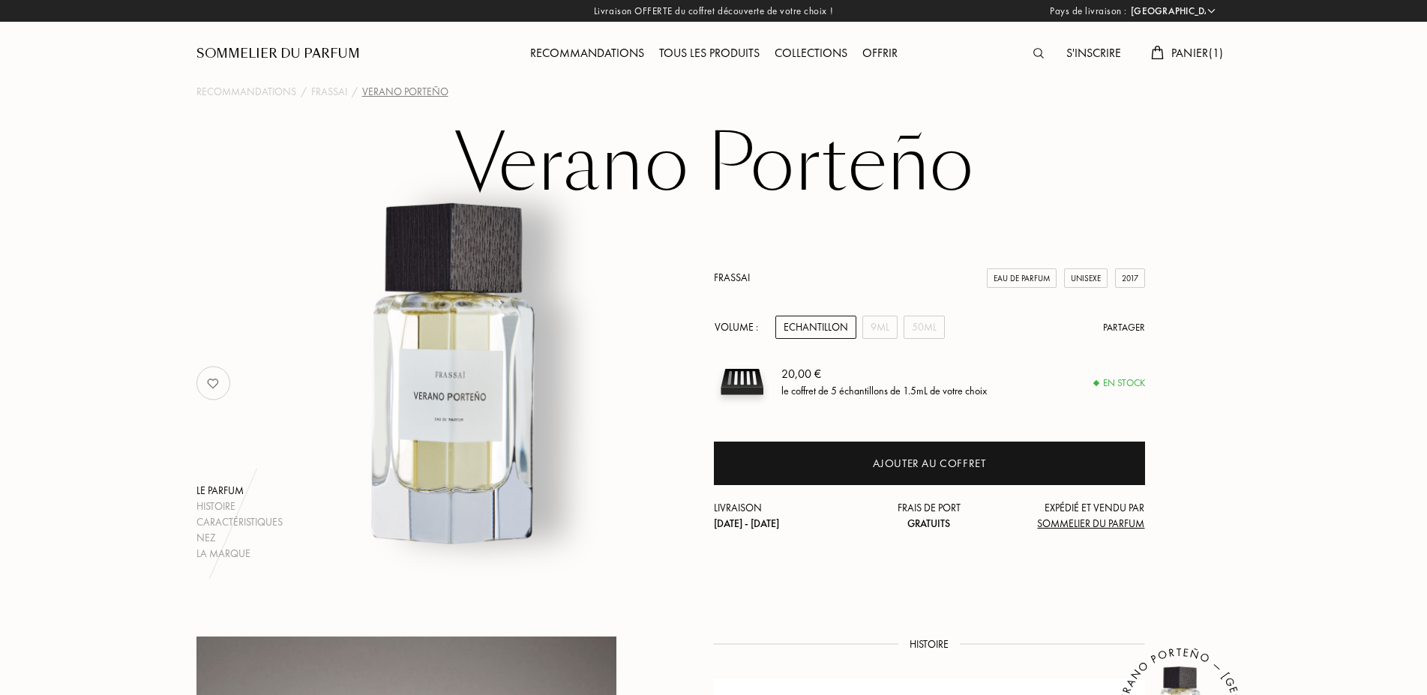
select select "FR"
click at [274, 49] on div "Sommelier du Parfum" at bounding box center [277, 54] width 163 height 18
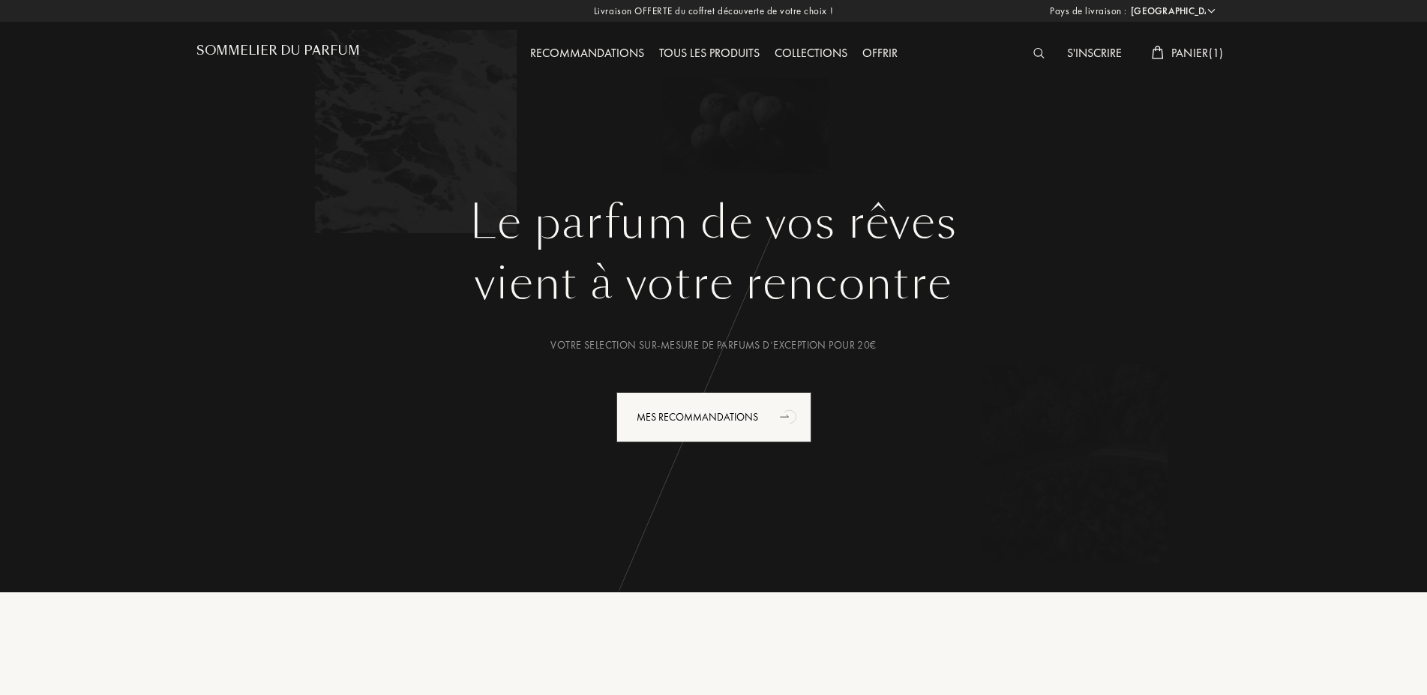
select select "FR"
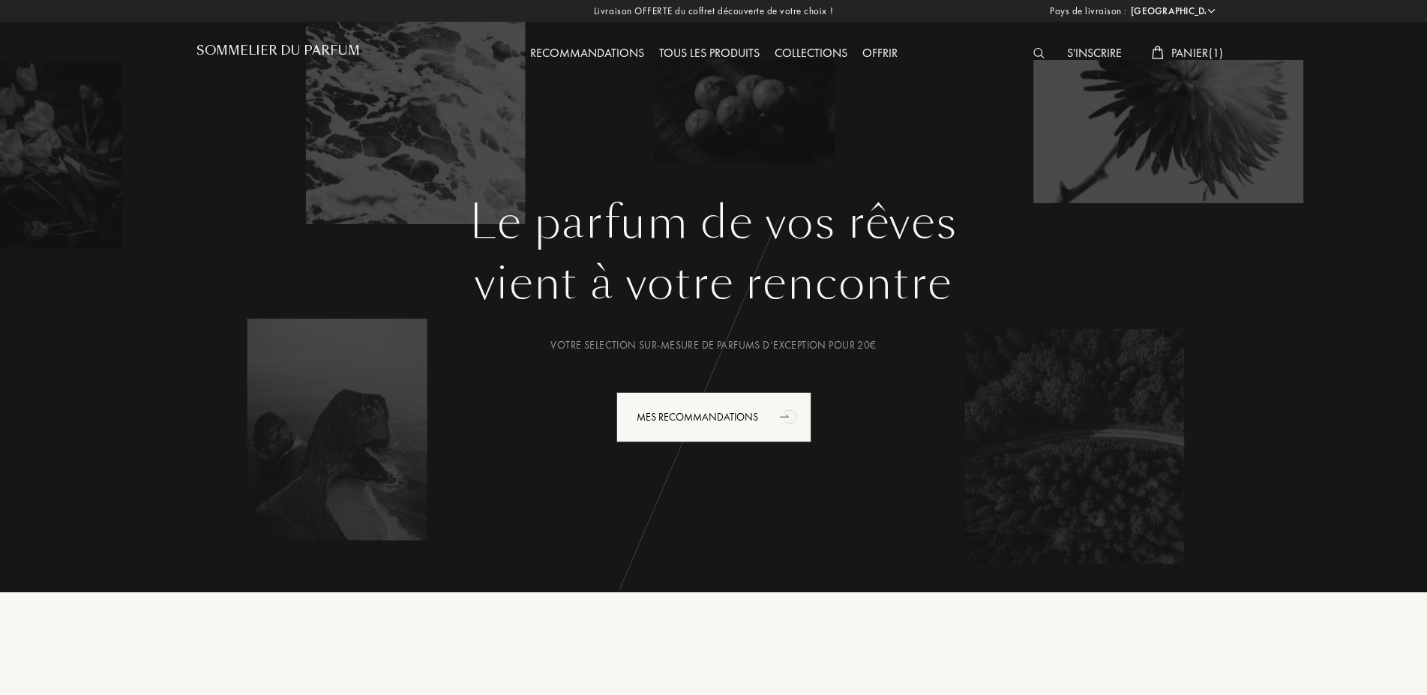
click at [726, 52] on div "Tous les produits" at bounding box center [708, 53] width 115 height 19
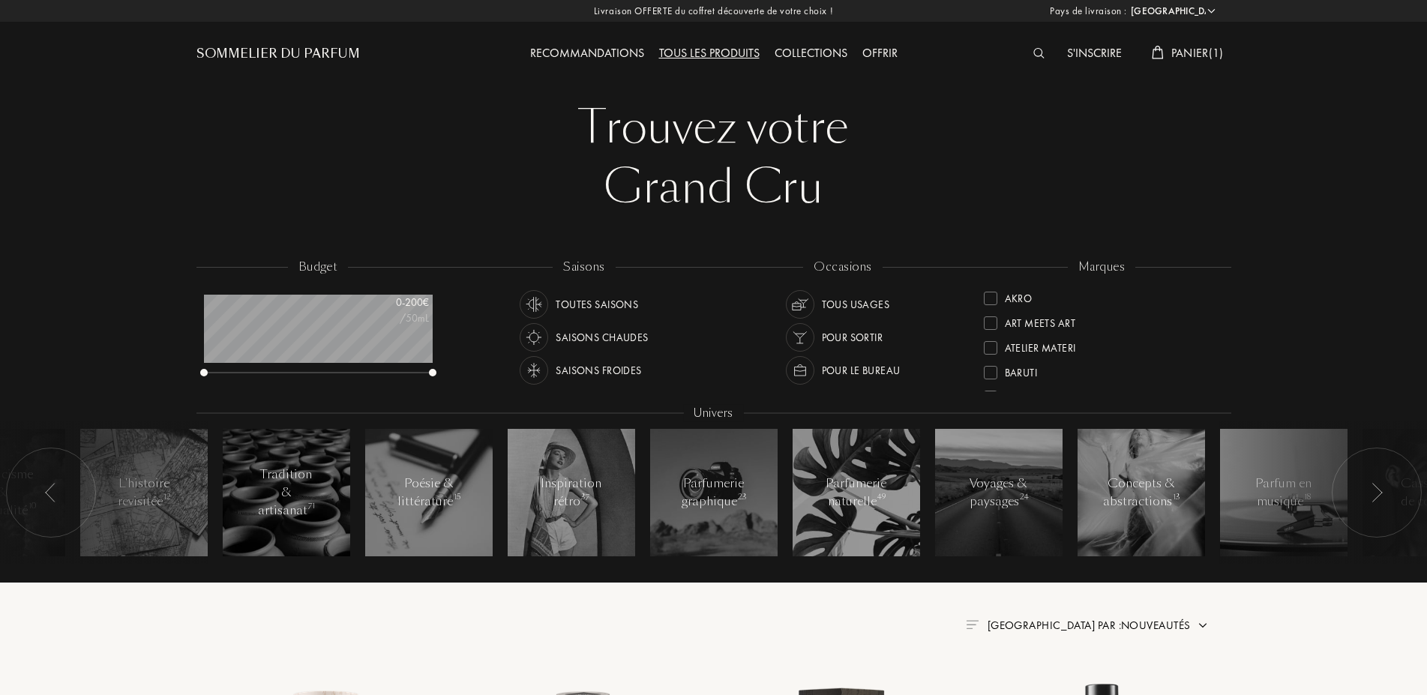
select select "FR"
click at [579, 368] on div "Saisons froides" at bounding box center [598, 370] width 85 height 28
click at [815, 302] on div "Tous usages" at bounding box center [838, 304] width 104 height 28
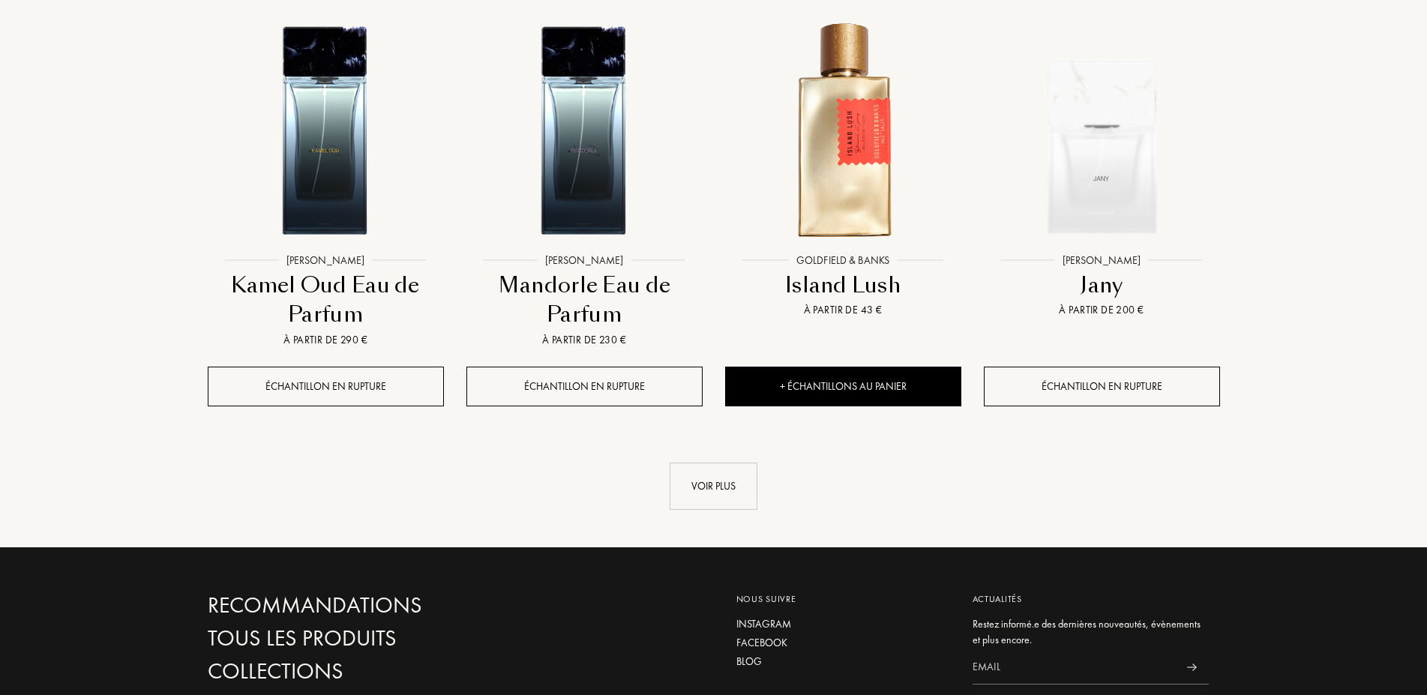
scroll to position [1529, 0]
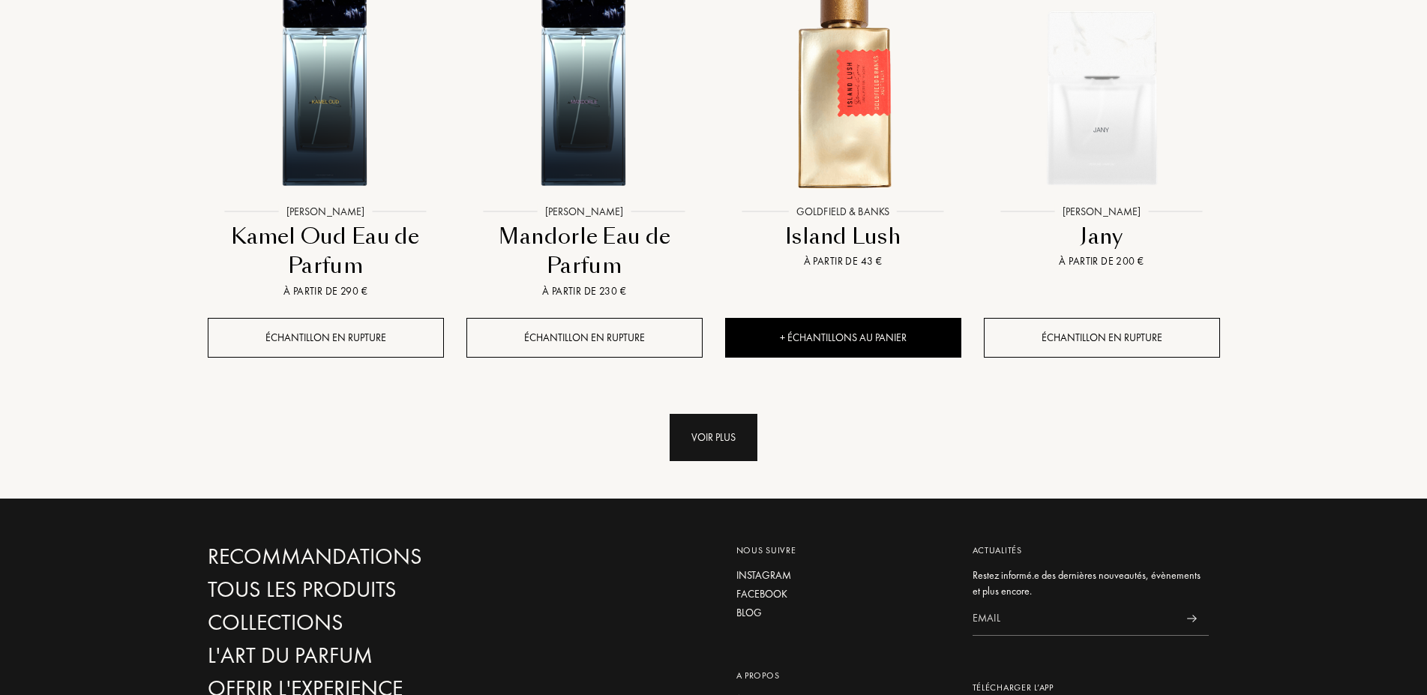
click at [722, 448] on div "Voir plus" at bounding box center [713, 437] width 88 height 47
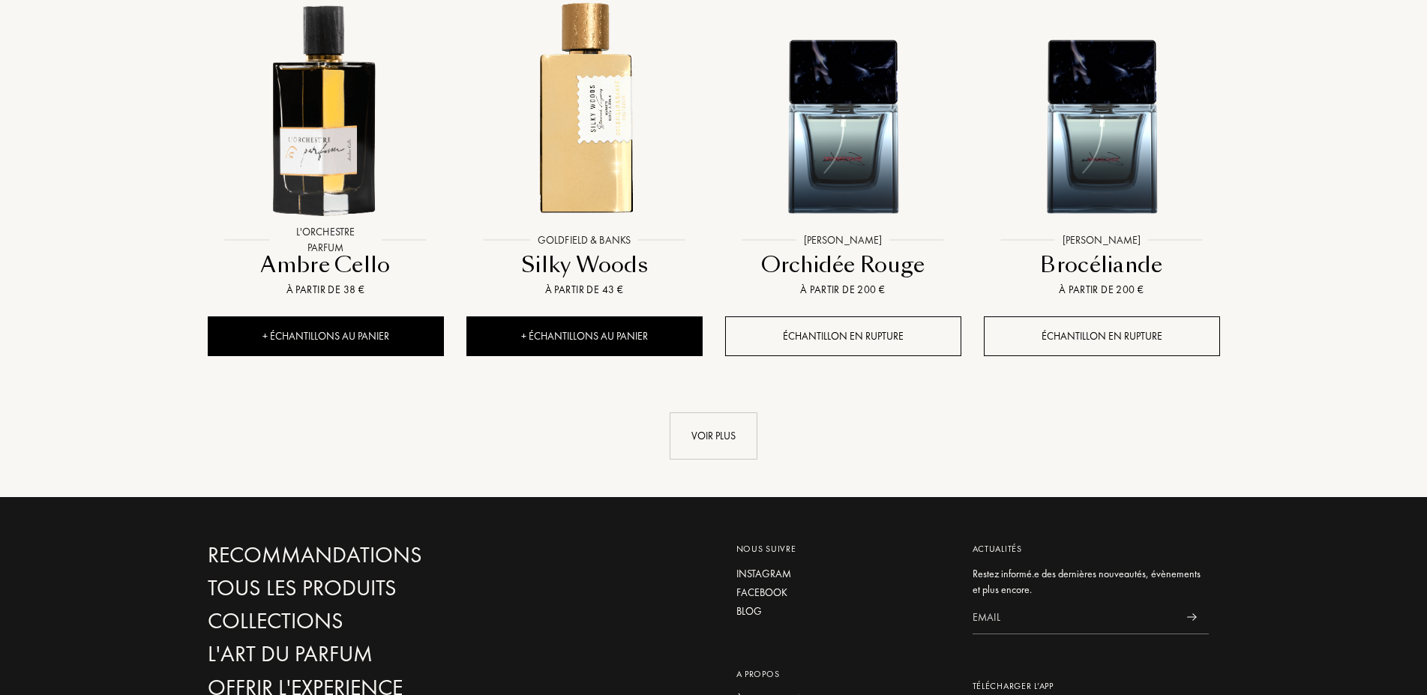
scroll to position [2829, 0]
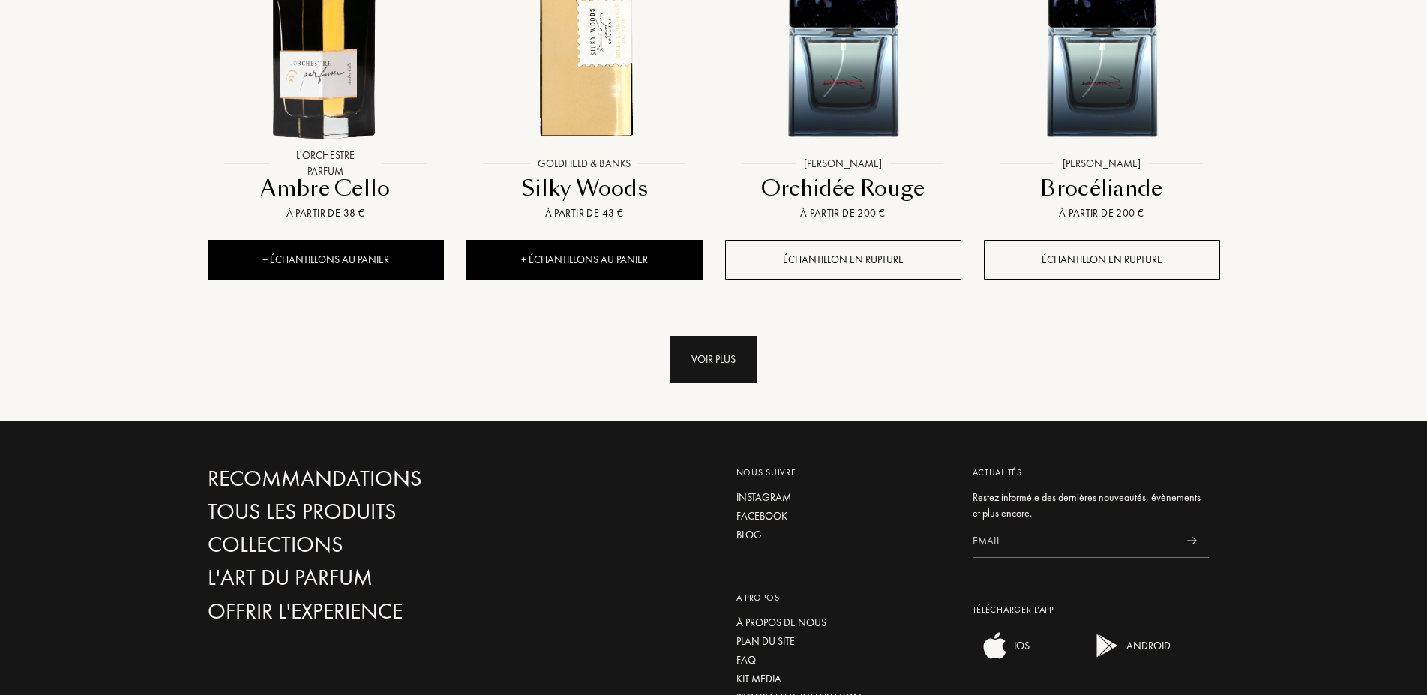
click at [711, 352] on div "Voir plus" at bounding box center [713, 359] width 88 height 47
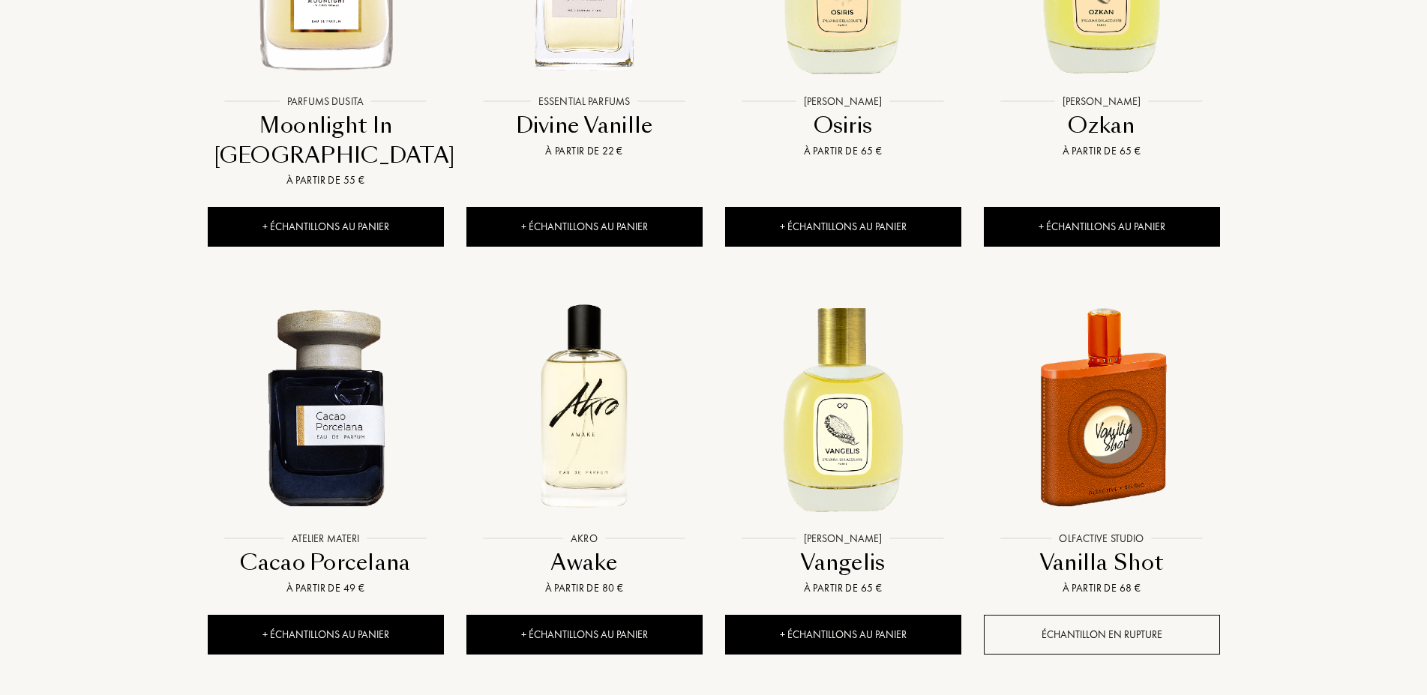
scroll to position [3365, 0]
